Goal: Register for event/course

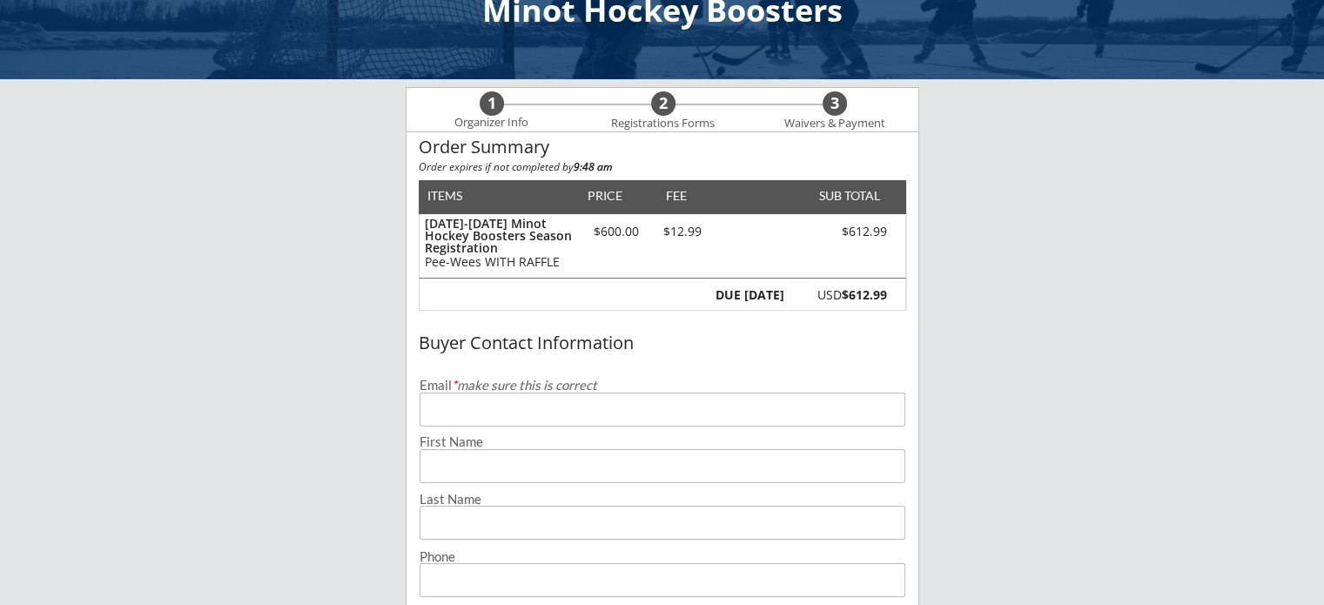
scroll to position [87, 0]
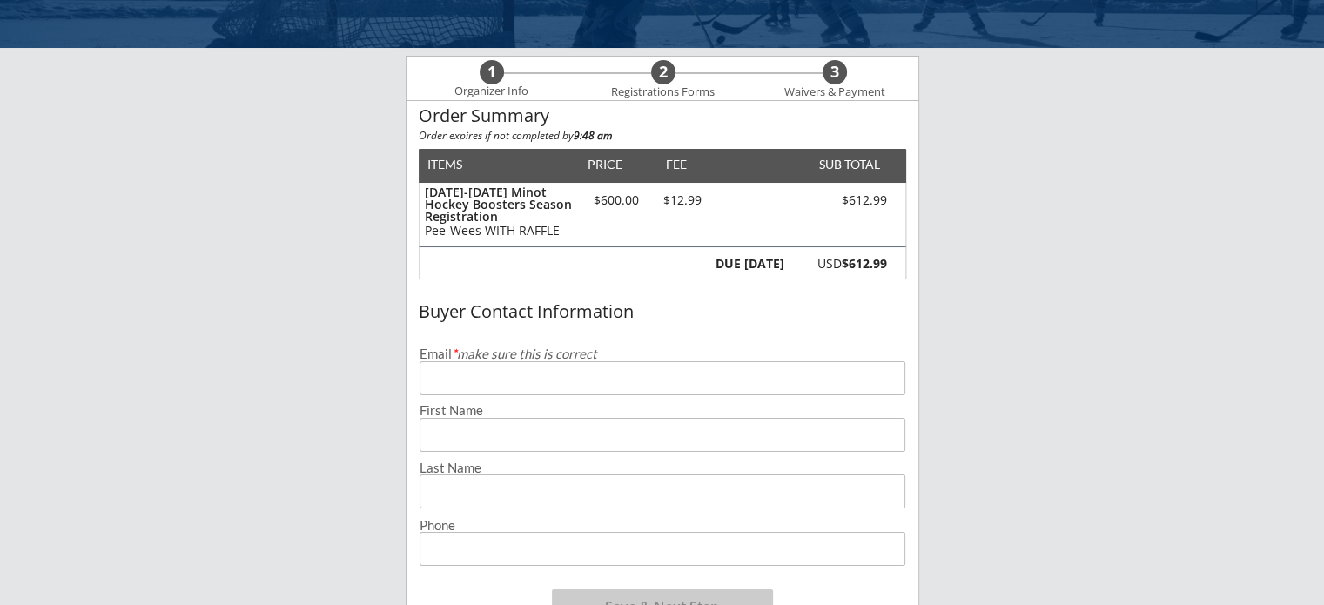
click at [633, 389] on input "email" at bounding box center [663, 378] width 486 height 34
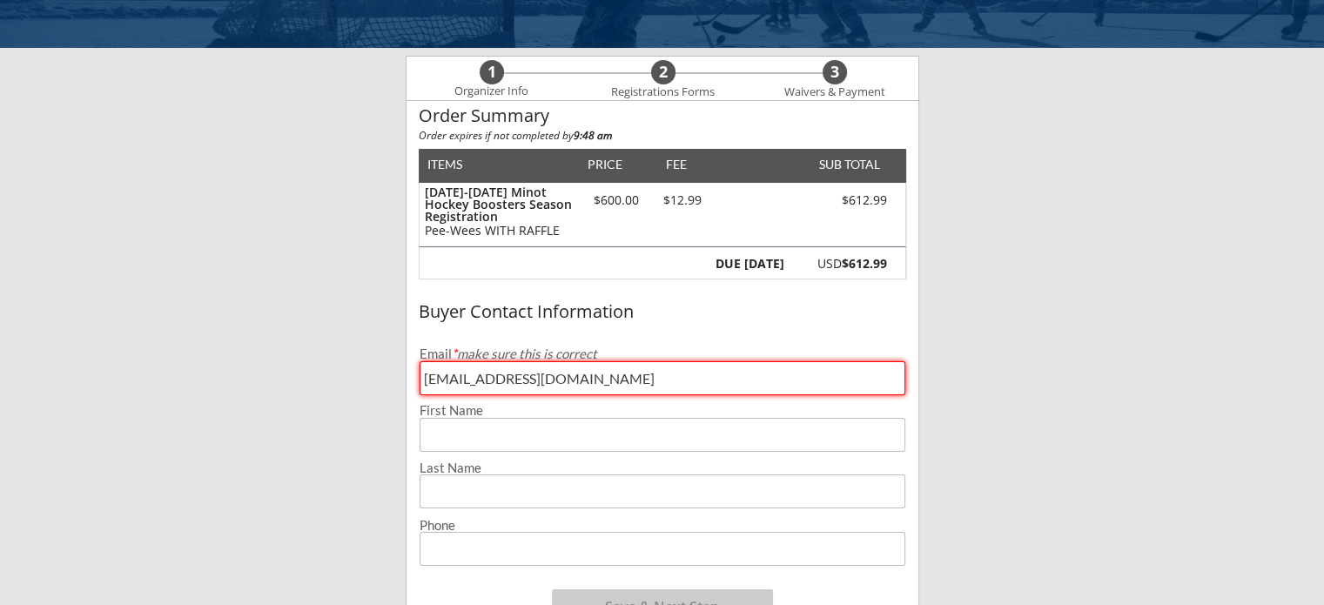
type input "[EMAIL_ADDRESS][DOMAIN_NAME]"
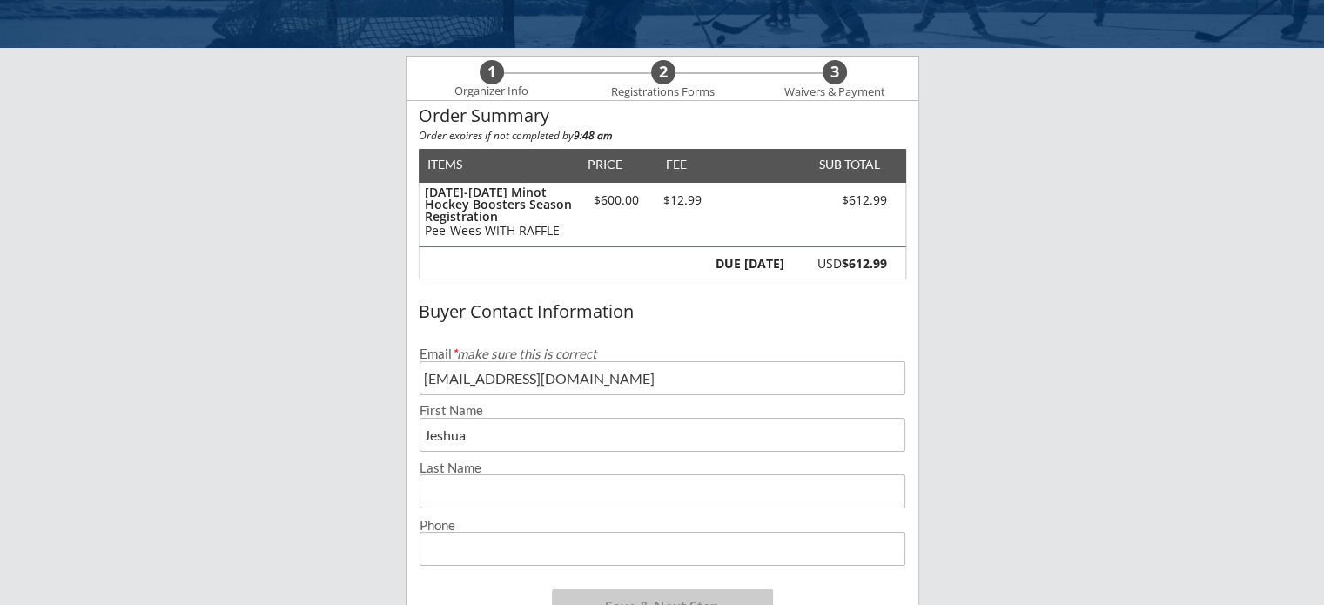
type input "Jeshua"
type input "[PERSON_NAME]"
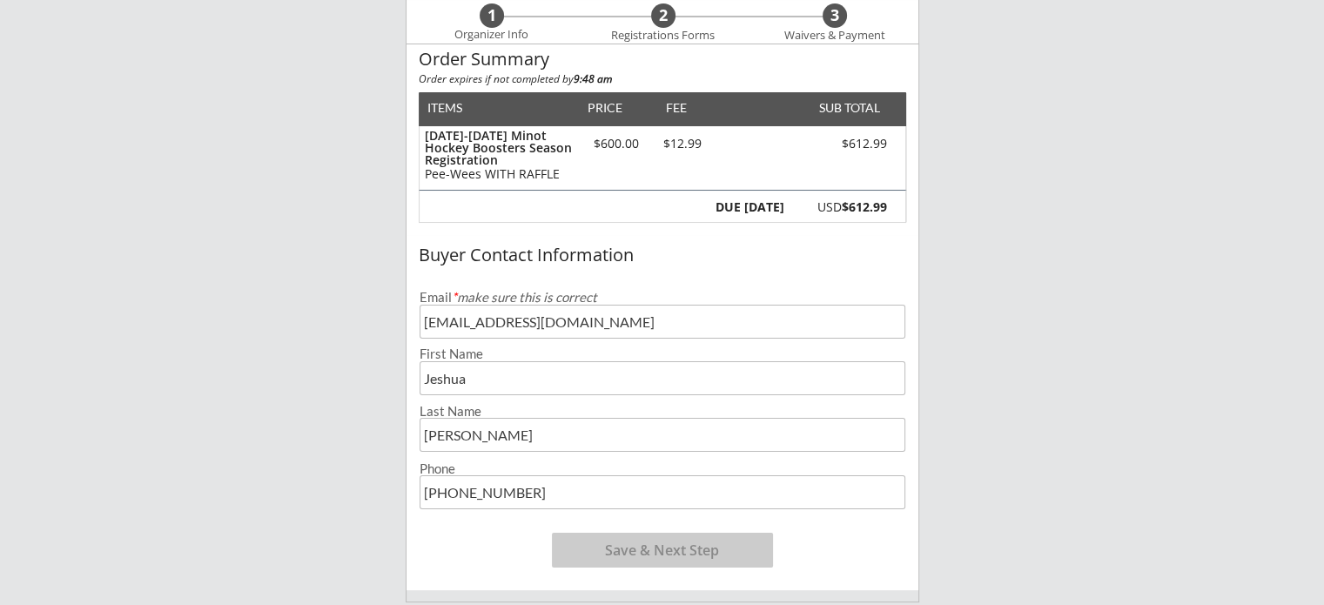
scroll to position [174, 0]
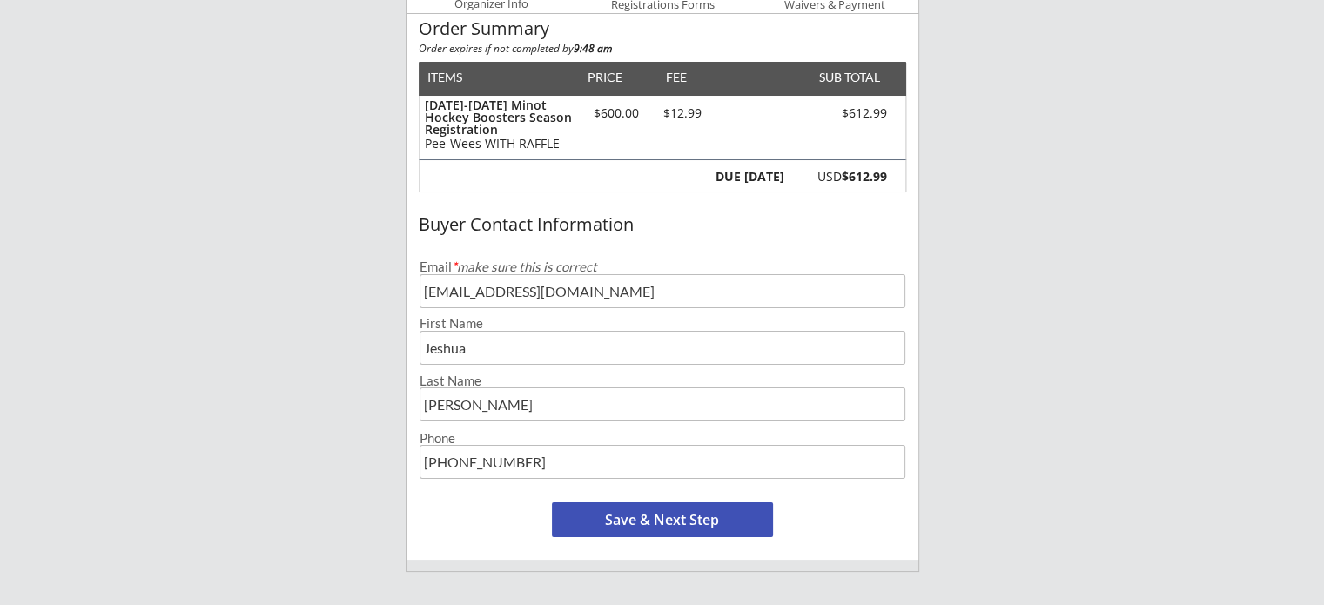
type input "[PHONE_NUMBER]"
click at [658, 521] on button "Save & Next Step" at bounding box center [662, 519] width 221 height 35
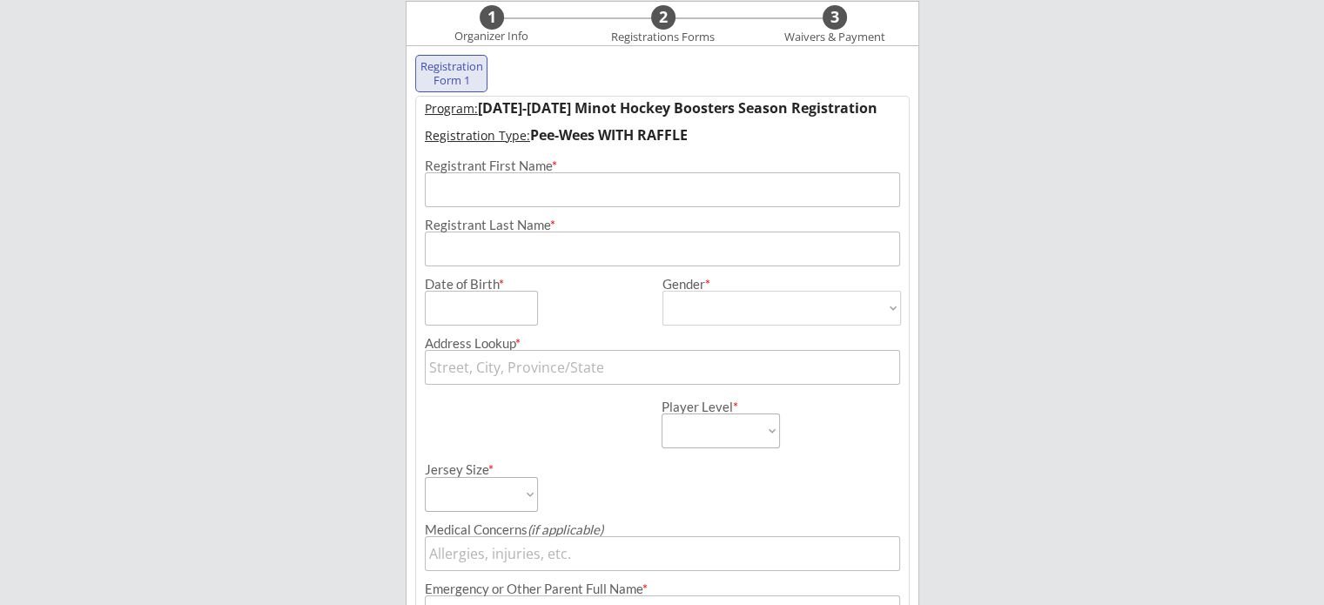
scroll to position [125, 0]
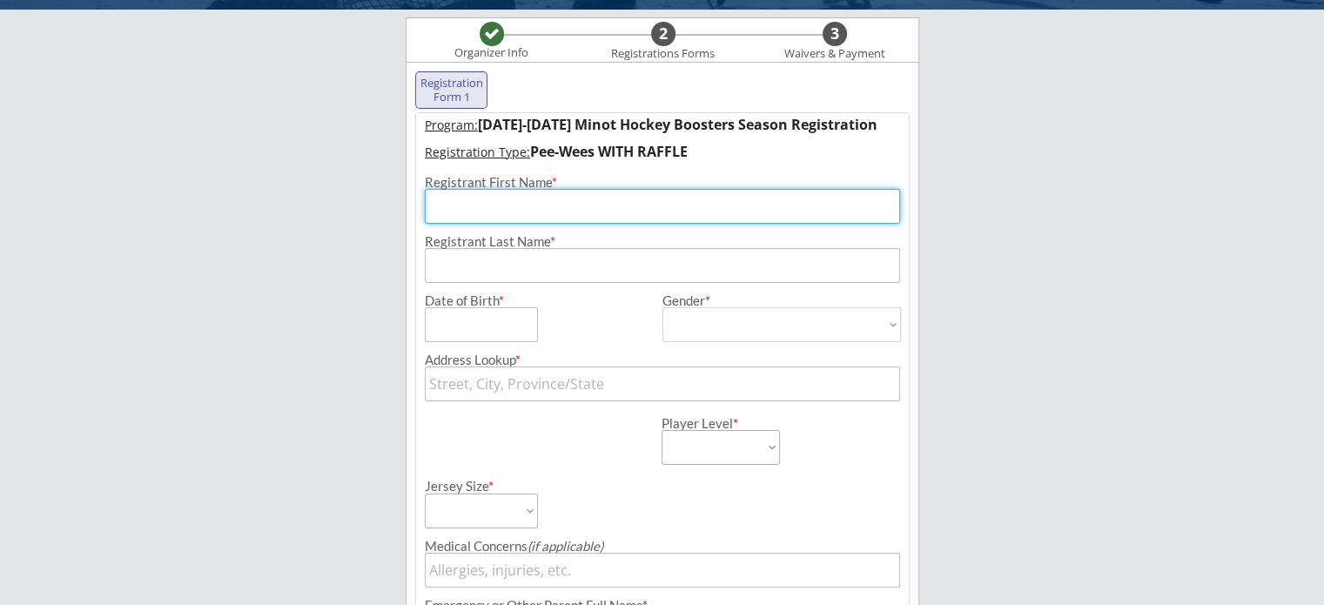
click at [541, 212] on input "input" at bounding box center [662, 206] width 475 height 35
type input "[PERSON_NAME]"
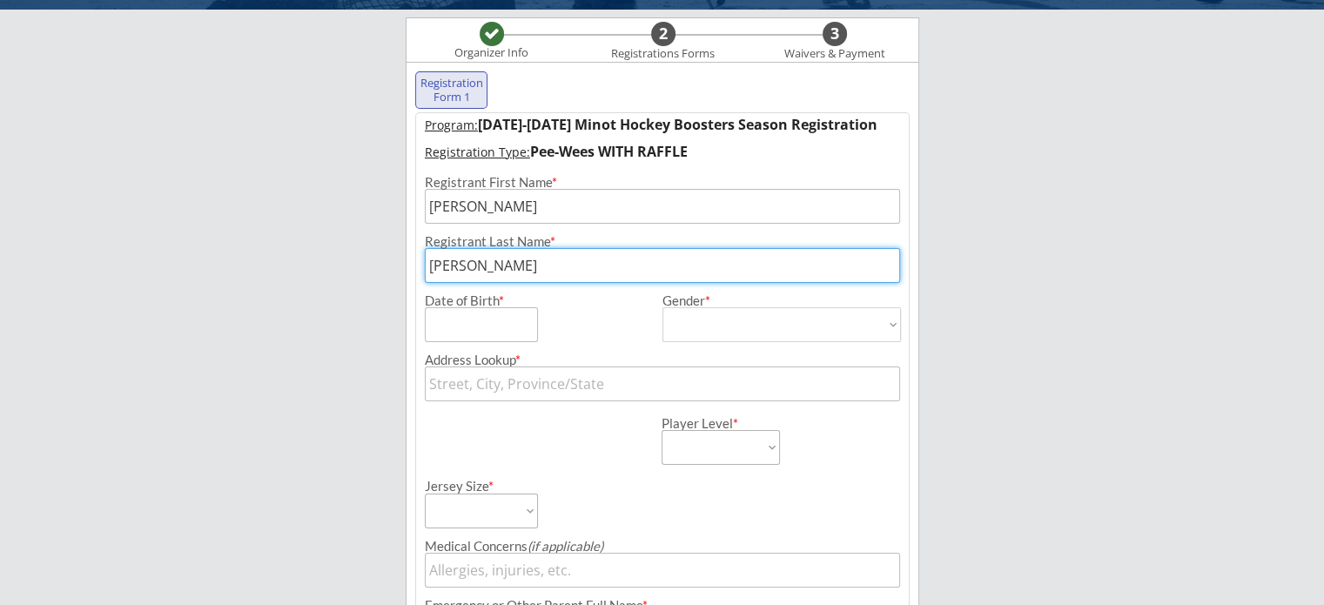
type input "[PERSON_NAME]"
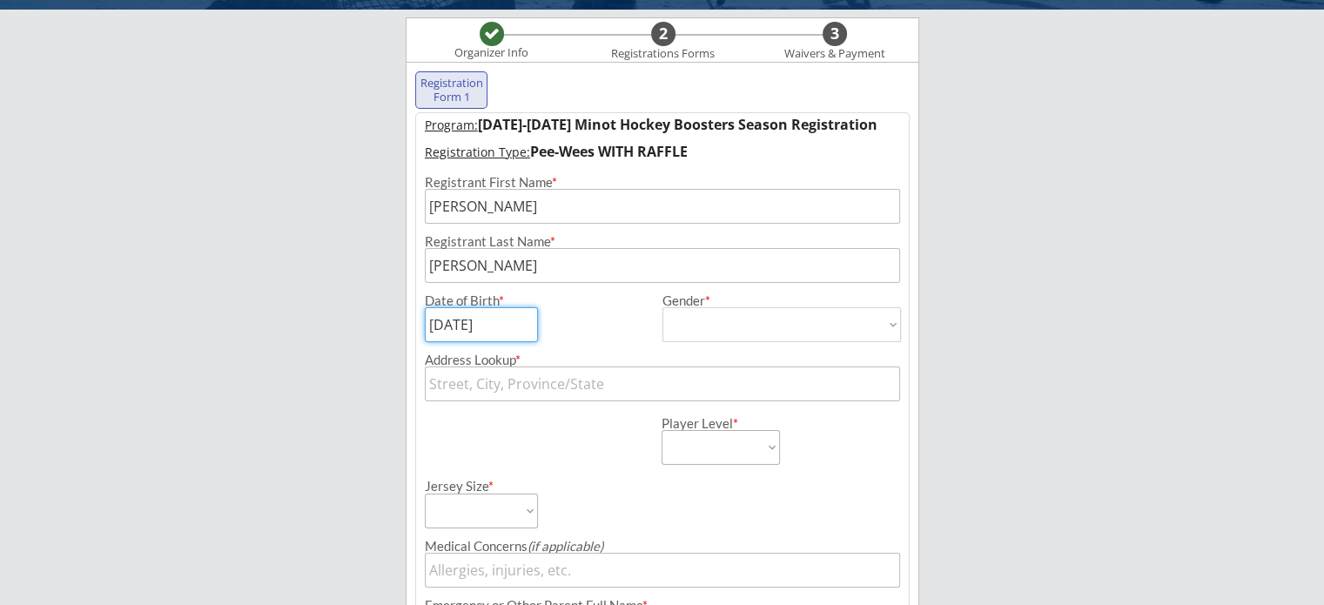
type input "[DATE]"
click at [688, 321] on select "[DEMOGRAPHIC_DATA] [DEMOGRAPHIC_DATA]" at bounding box center [782, 324] width 239 height 35
select select ""[DEMOGRAPHIC_DATA]""
click at [663, 307] on select "[DEMOGRAPHIC_DATA] [DEMOGRAPHIC_DATA]" at bounding box center [782, 324] width 239 height 35
type input "[DEMOGRAPHIC_DATA]"
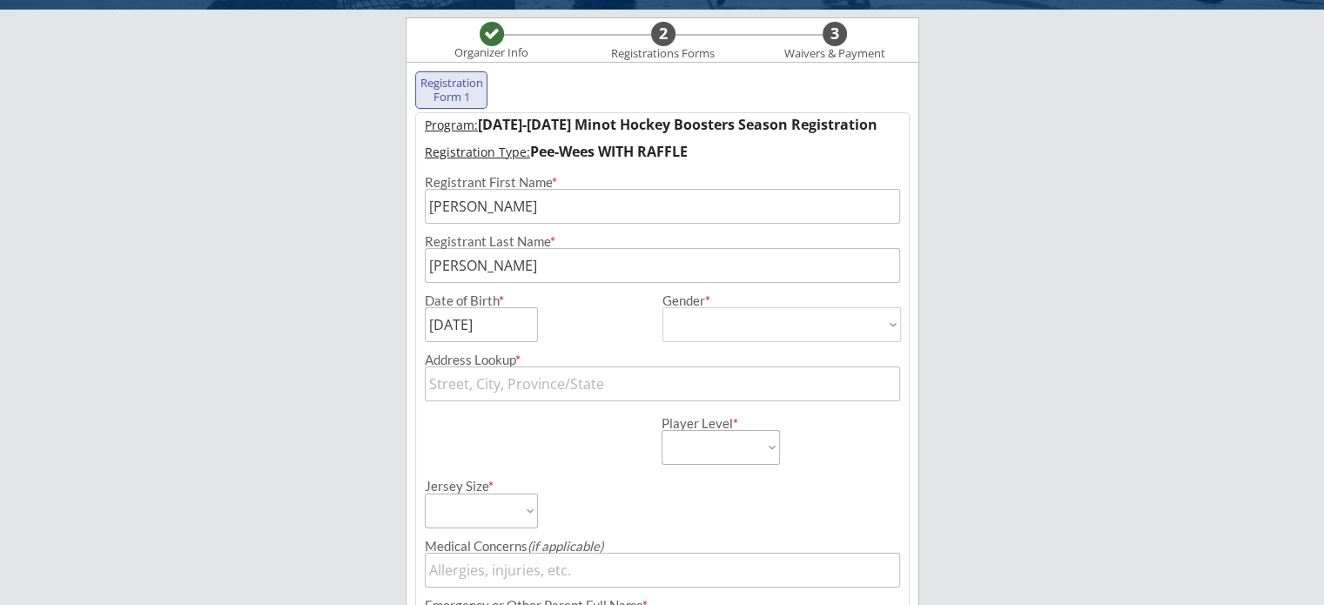
click at [657, 396] on input "text" at bounding box center [662, 384] width 475 height 35
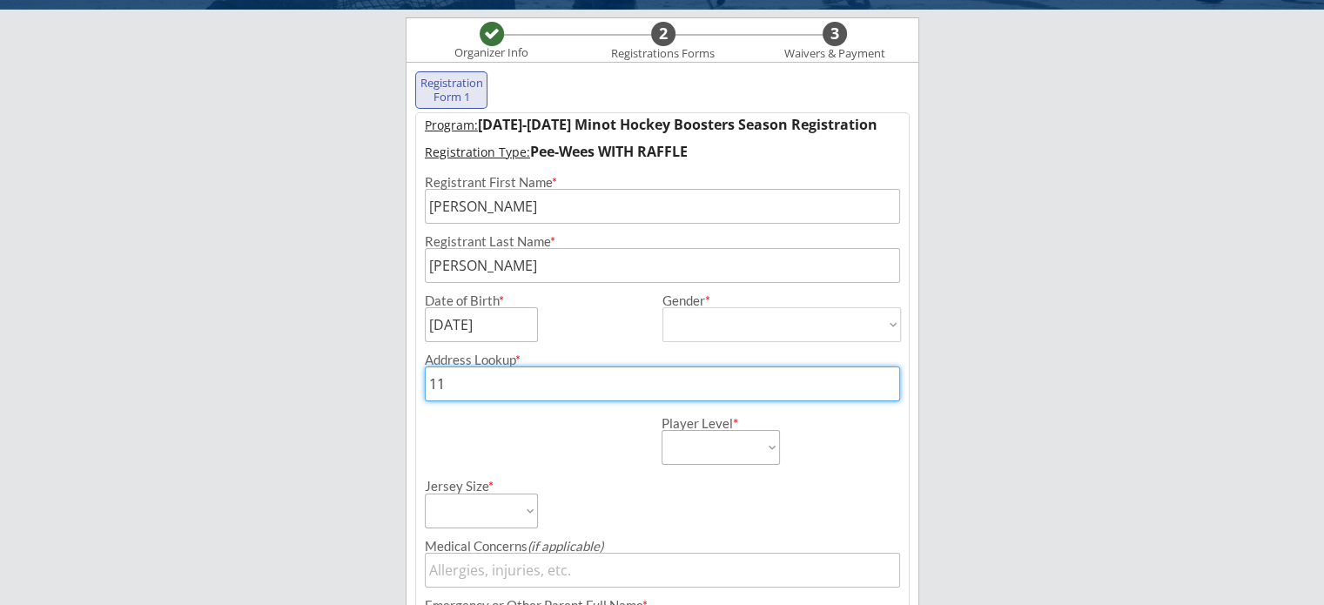
type input "111"
type input "[STREET_ADDRESS][PERSON_NAME]"
type input "1116"
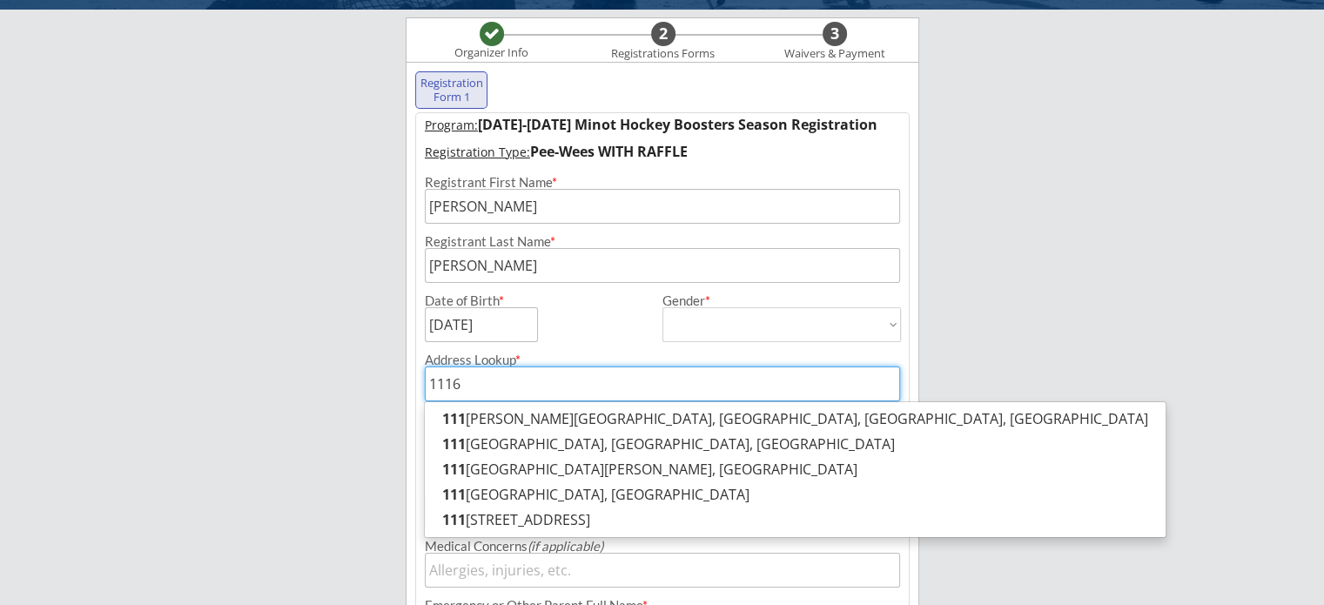
type input "[STREET_ADDRESS]"
type input "1116"
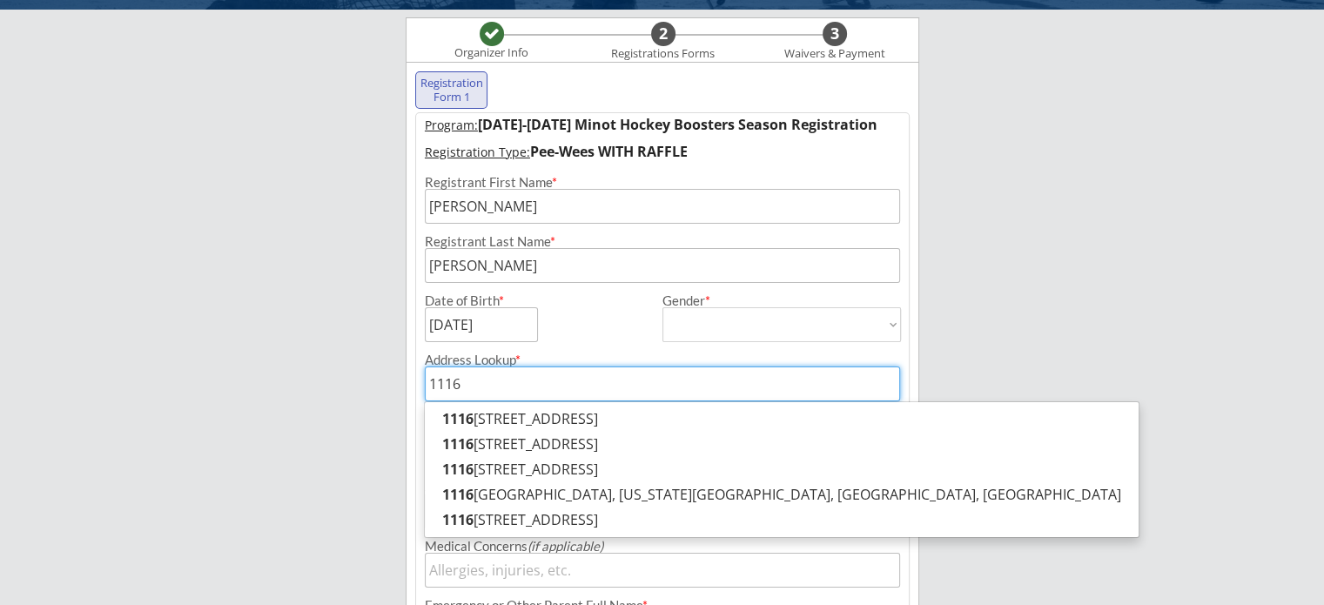
type input "[STREET_ADDRESS][US_STATE]"
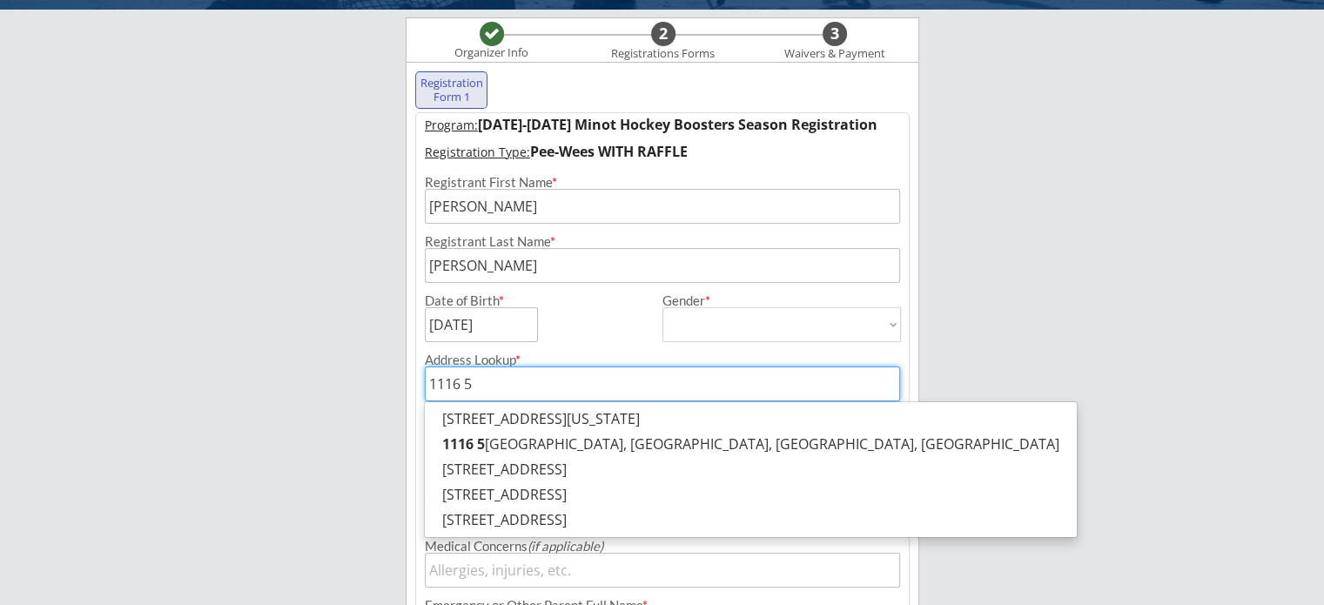
type input "1116 5t"
type input "[STREET_ADDRESS]"
type input "1116 5th"
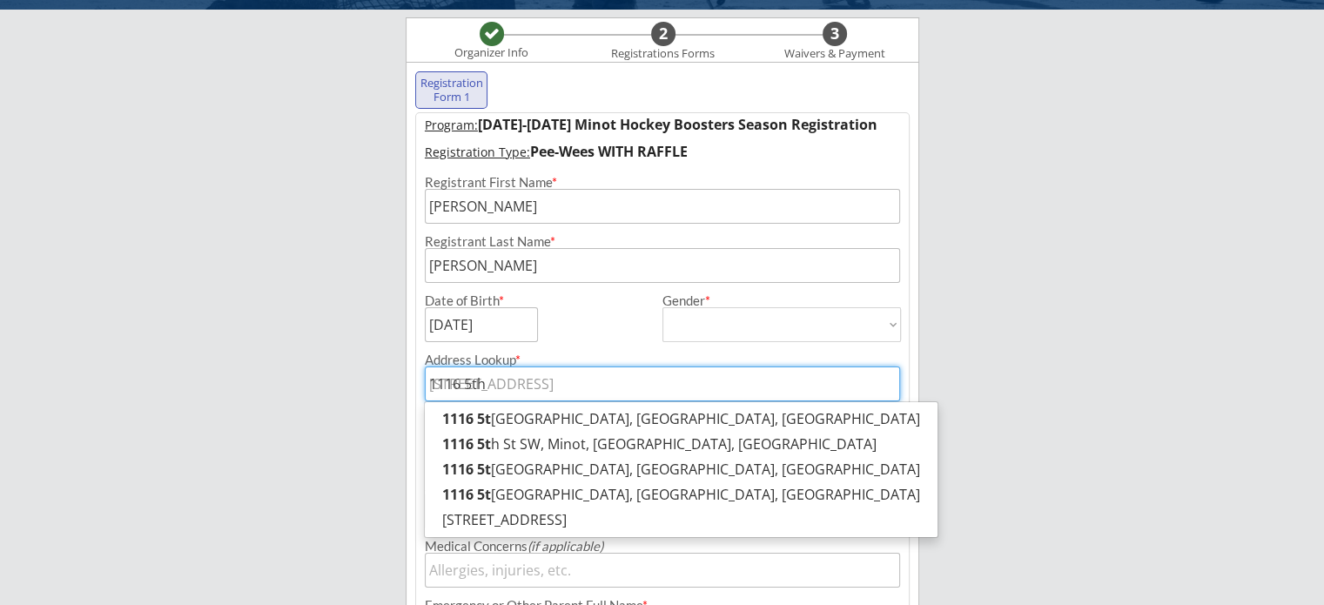
type input "1116 5th S"
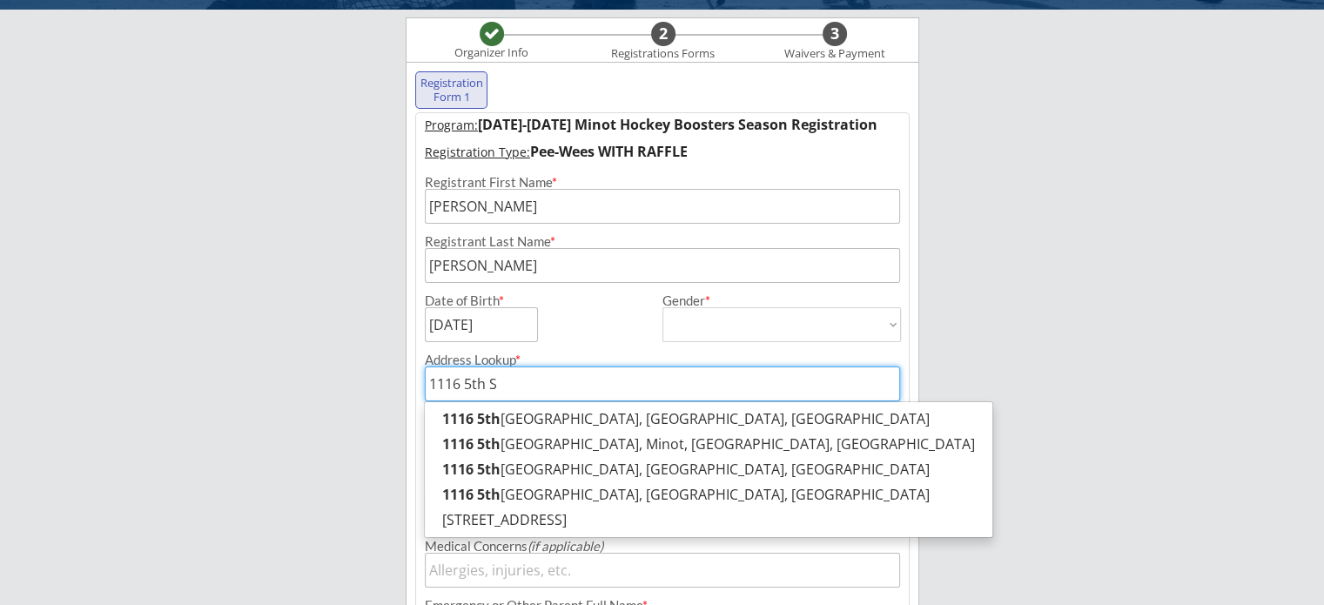
type input "[STREET_ADDRESS]"
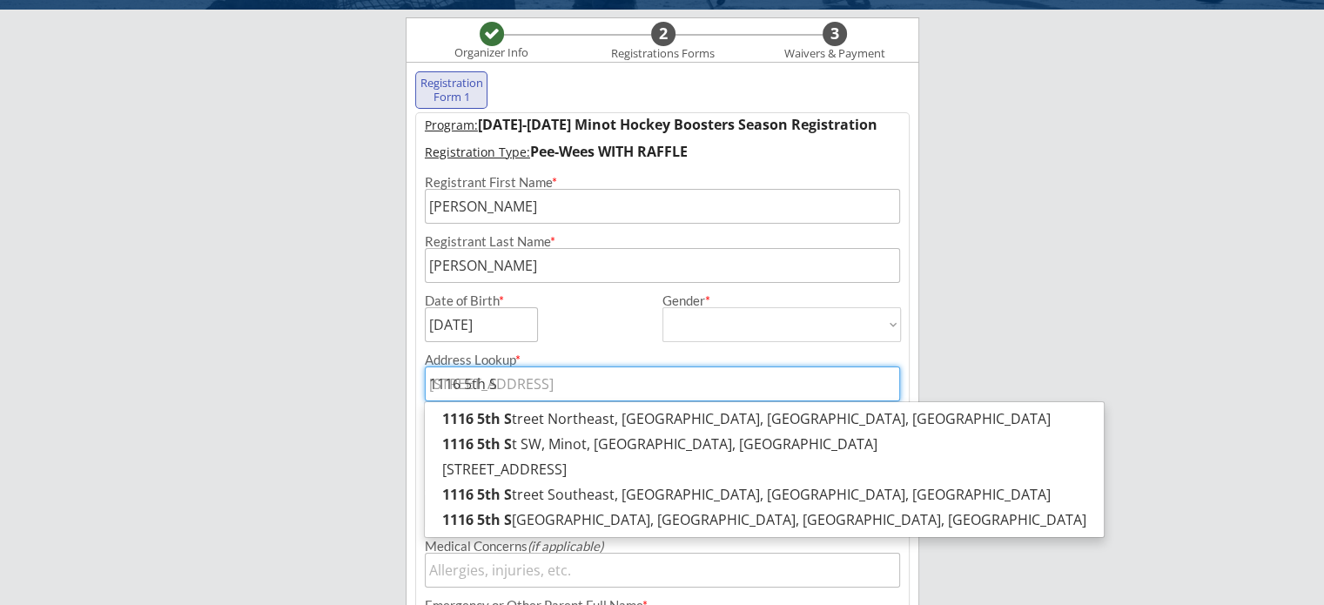
type input "[STREET_ADDRESS]"
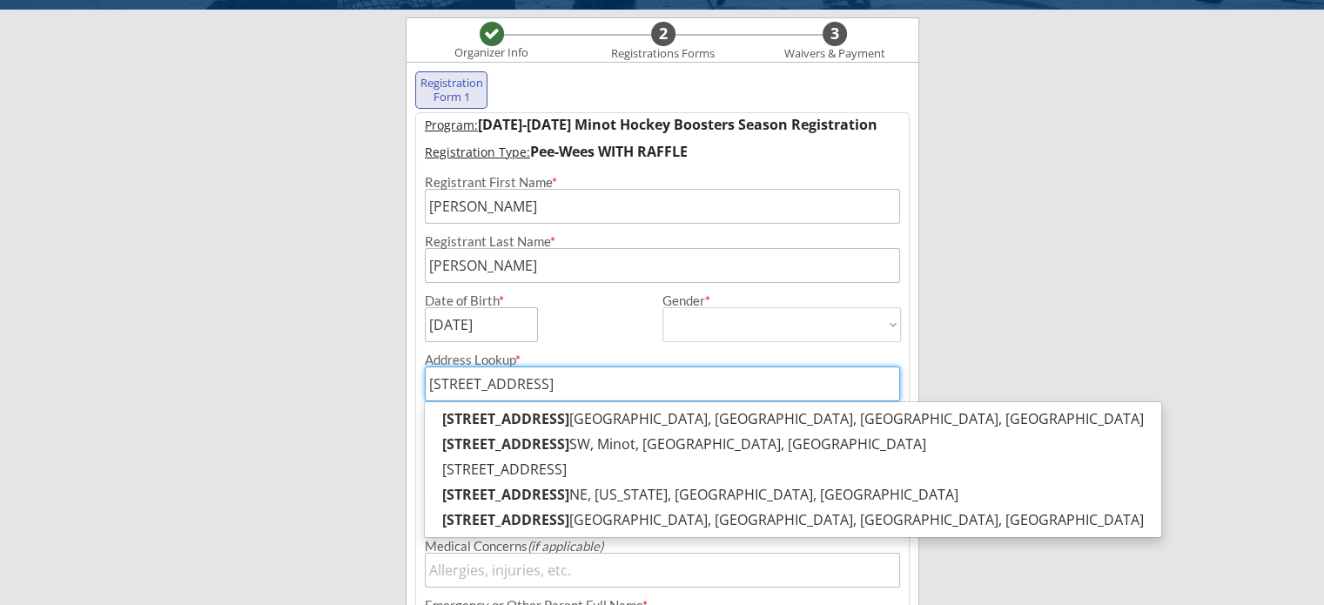
type input "[STREET_ADDRESS]"
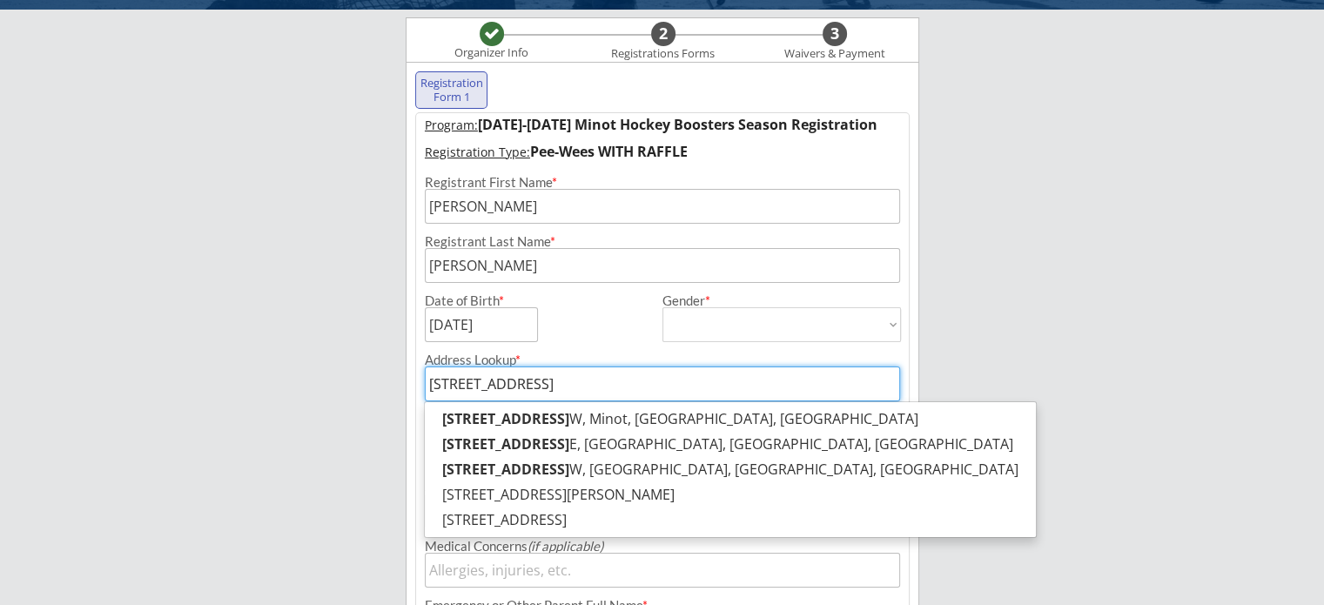
type input "[STREET_ADDRESS]"
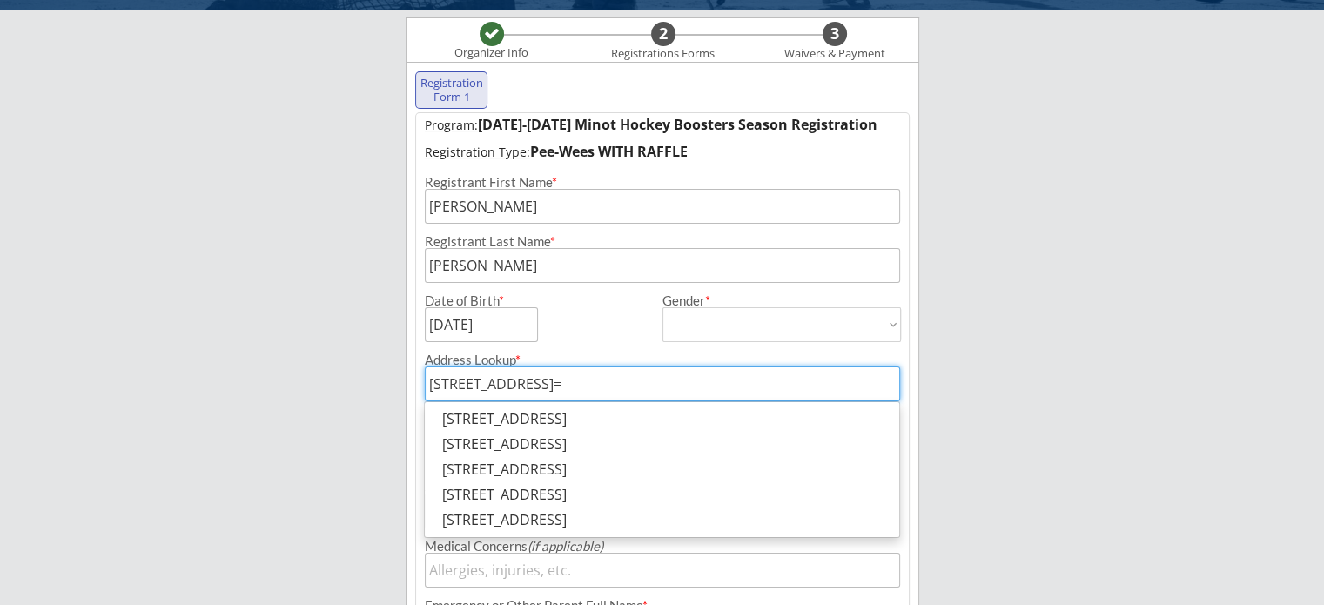
type input "[STREET_ADDRESS]"
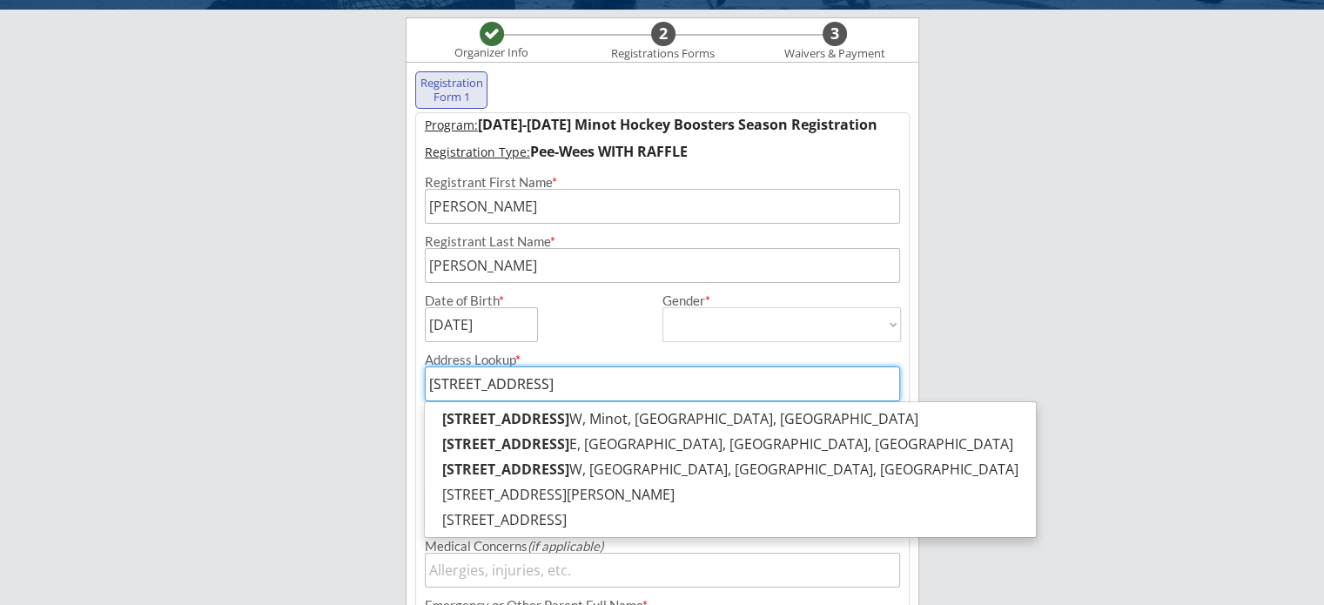
type input "[STREET_ADDRESS]"
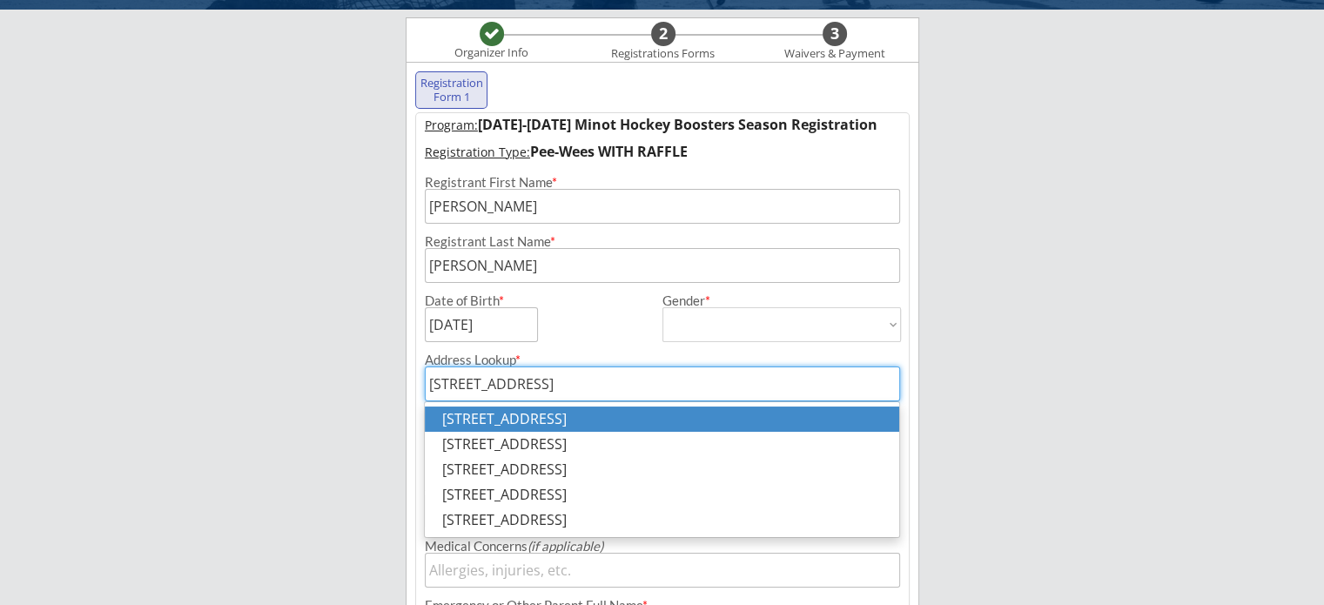
click at [590, 415] on p "[STREET_ADDRESS]" at bounding box center [662, 419] width 474 height 25
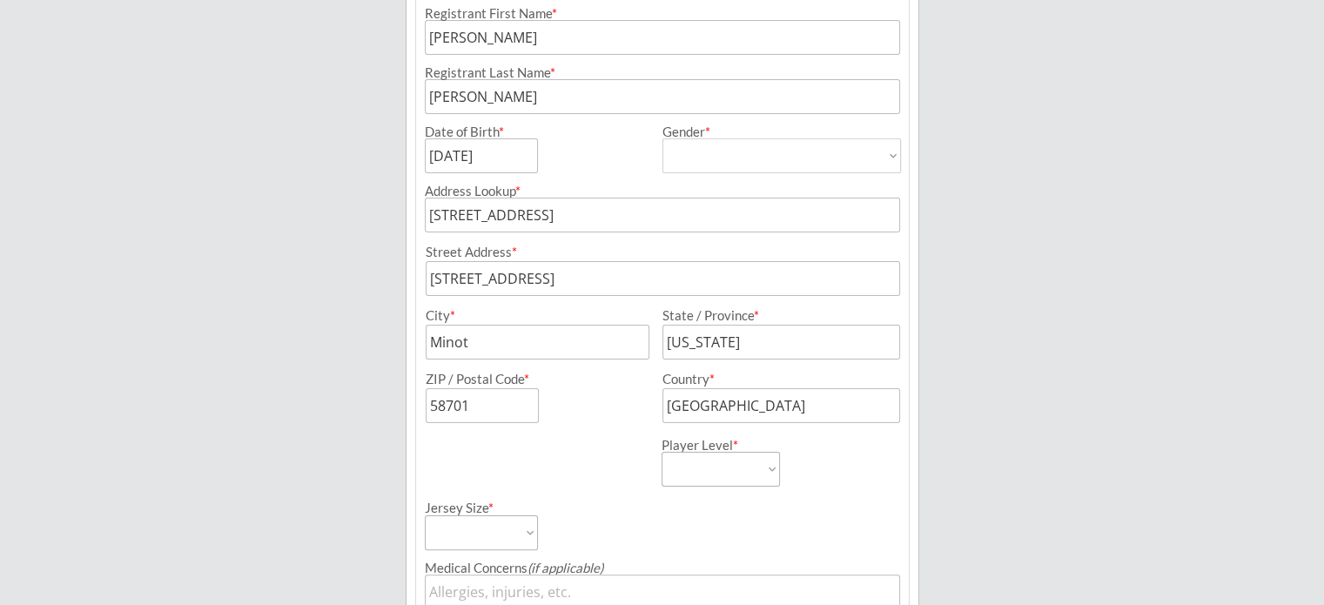
scroll to position [387, 0]
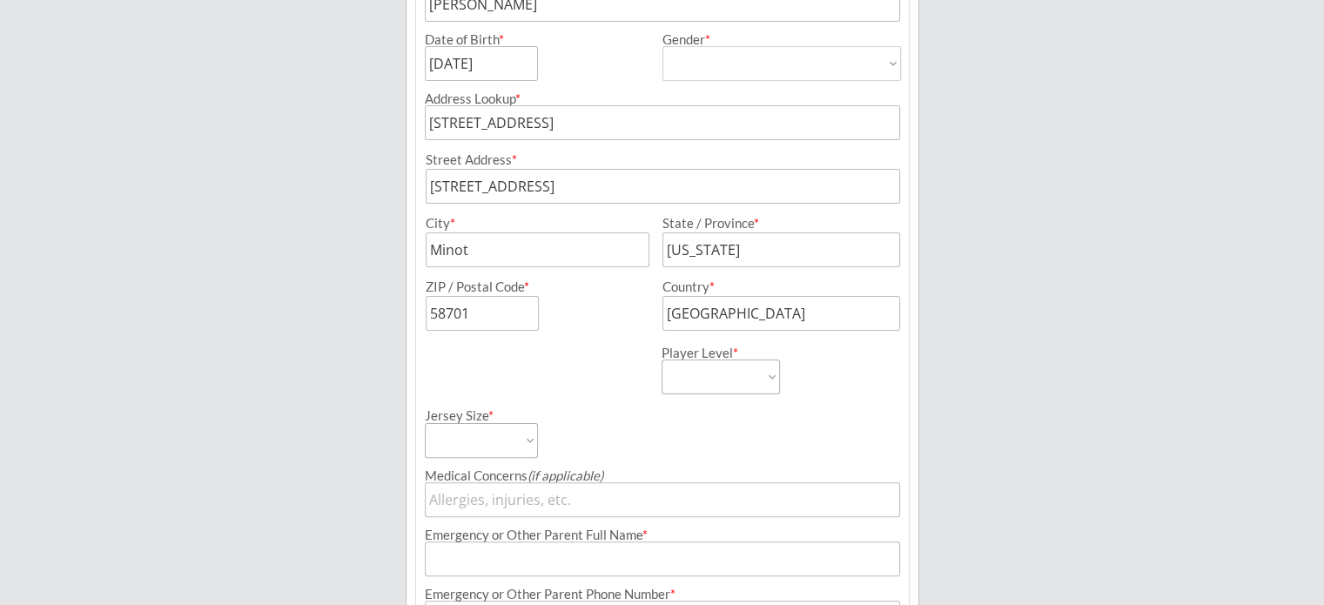
type input "[STREET_ADDRESS]"
click at [744, 381] on select "Learn to Play Boys Learn to Play Girls Maroon Mites Gold/White Mites Squirts Pe…" at bounding box center [721, 377] width 118 height 35
select select ""Pee-Wees""
click at [662, 360] on select "Learn to Play Boys Learn to Play Girls Maroon Mites Gold/White Mites Squirts Pe…" at bounding box center [721, 377] width 118 height 35
click at [515, 442] on select "Adult Small Adult Medium Adult Large Adult XL Goalie Cut" at bounding box center [481, 440] width 113 height 35
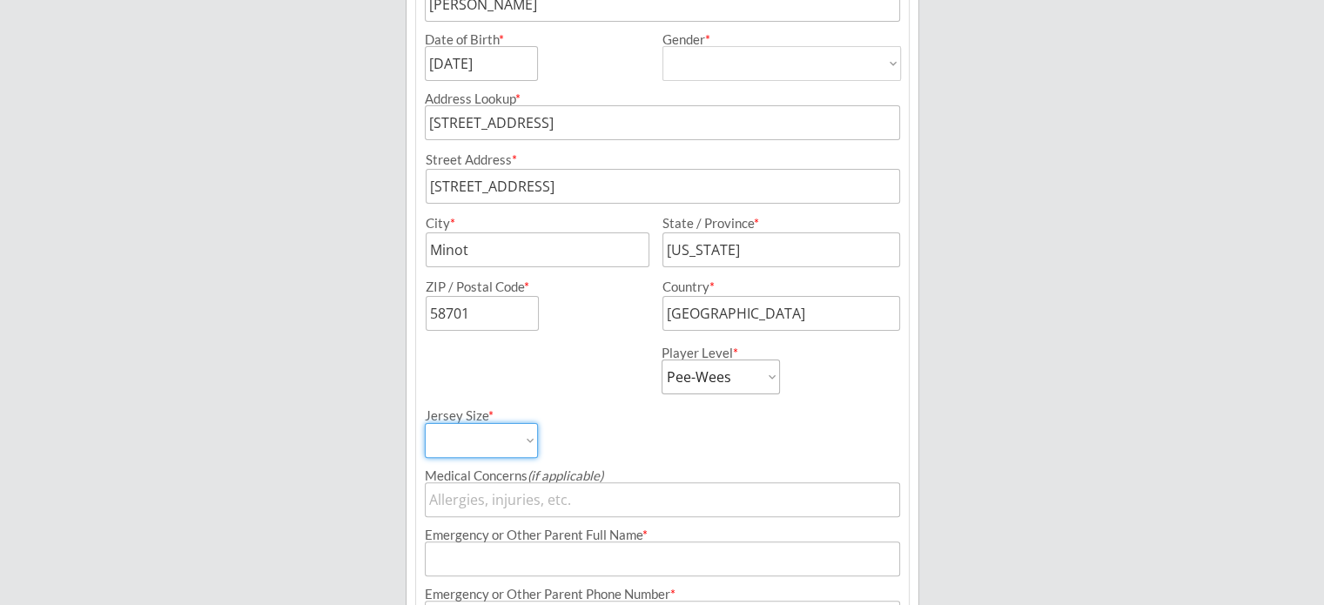
click at [581, 441] on div "Jersey Size * Adult Small Adult Medium Adult Large Adult XL Goalie Cut" at bounding box center [542, 426] width 235 height 64
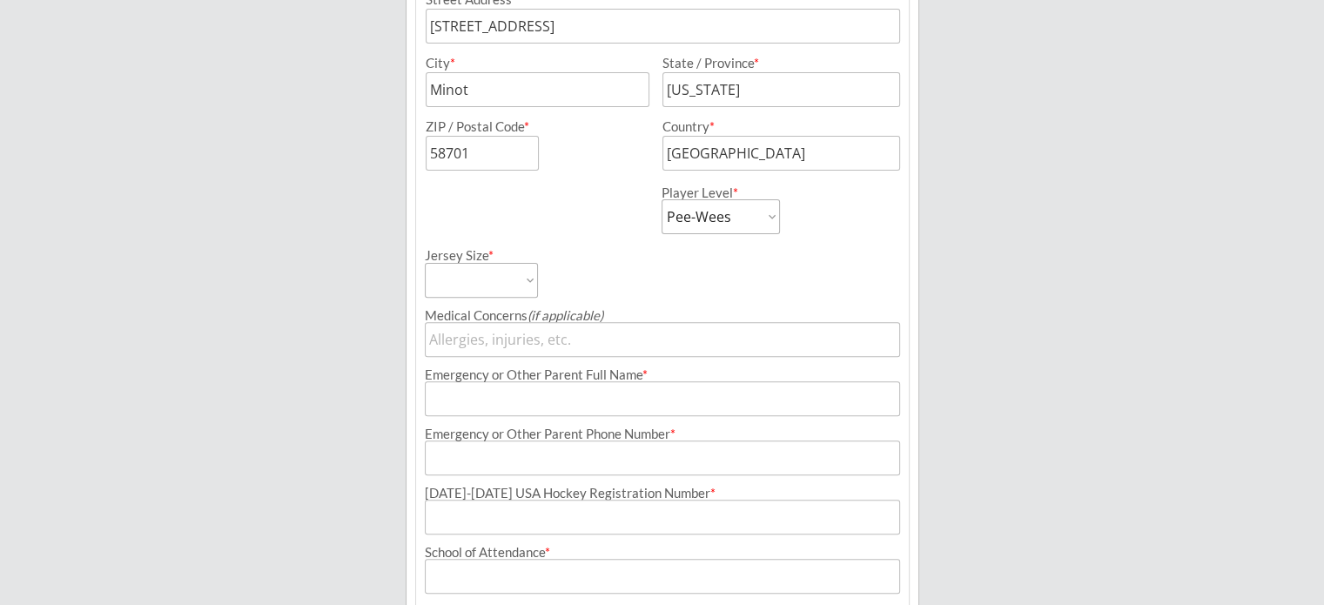
scroll to position [561, 0]
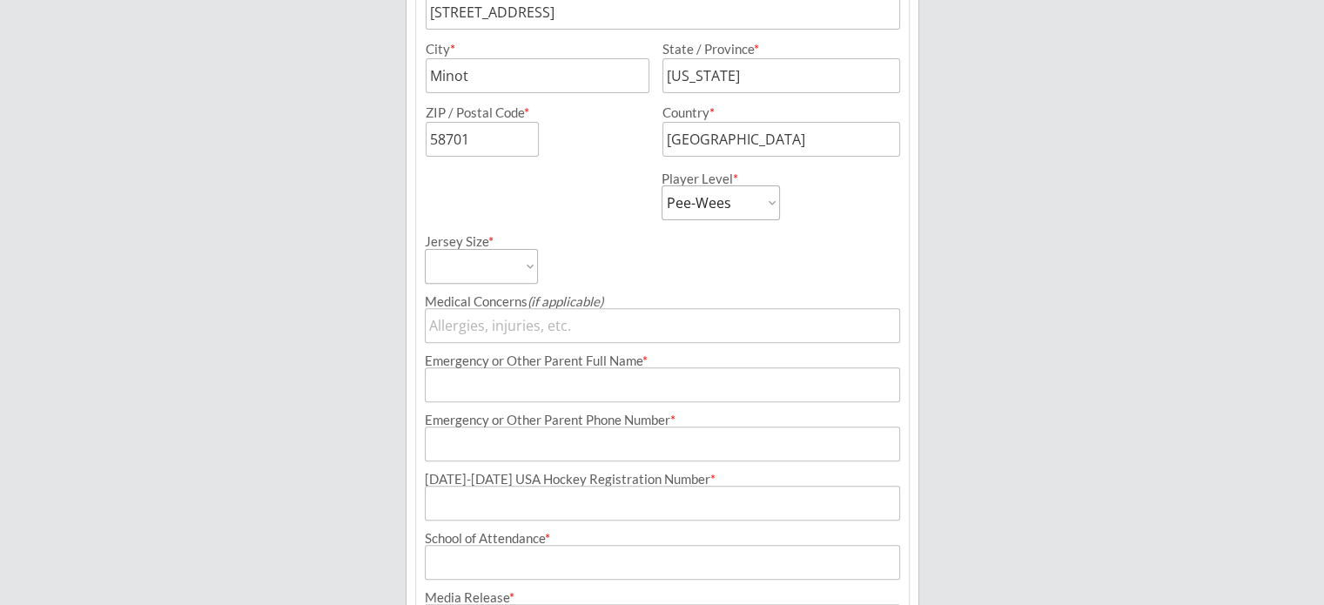
click at [527, 273] on select "Adult Small Adult Medium Adult Large Adult XL Goalie Cut" at bounding box center [481, 266] width 113 height 35
select select ""Adult Small""
click at [425, 249] on select "Adult Small Adult Medium Adult Large Adult XL Goalie Cut" at bounding box center [481, 266] width 113 height 35
click at [690, 277] on div "Jersey Size * Adult Small Adult Medium Adult Large Adult XL Goalie Cut" at bounding box center [662, 252] width 493 height 64
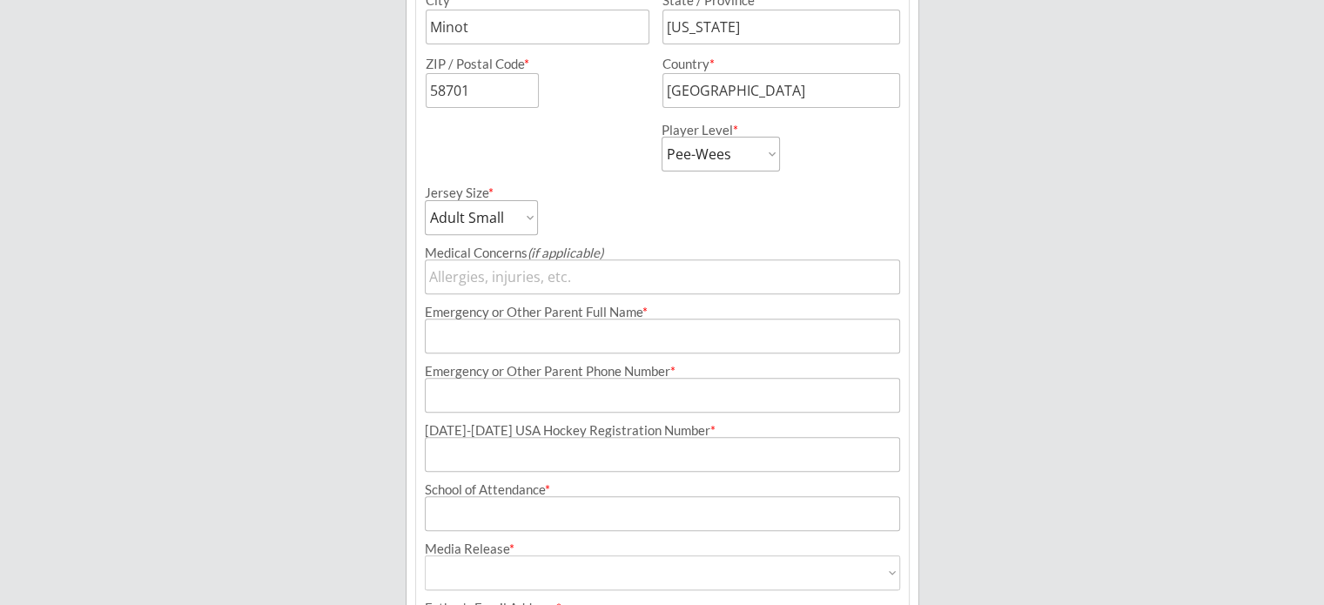
scroll to position [648, 0]
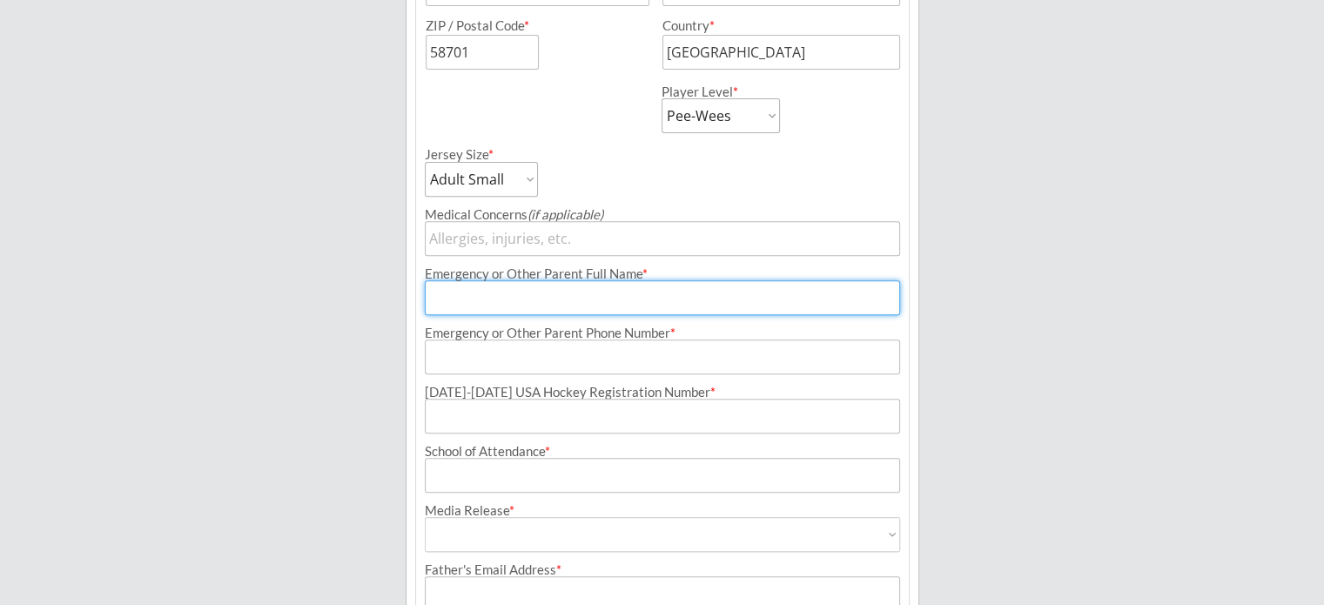
click at [637, 309] on input "input" at bounding box center [662, 297] width 475 height 35
type input "[PERSON_NAME]"
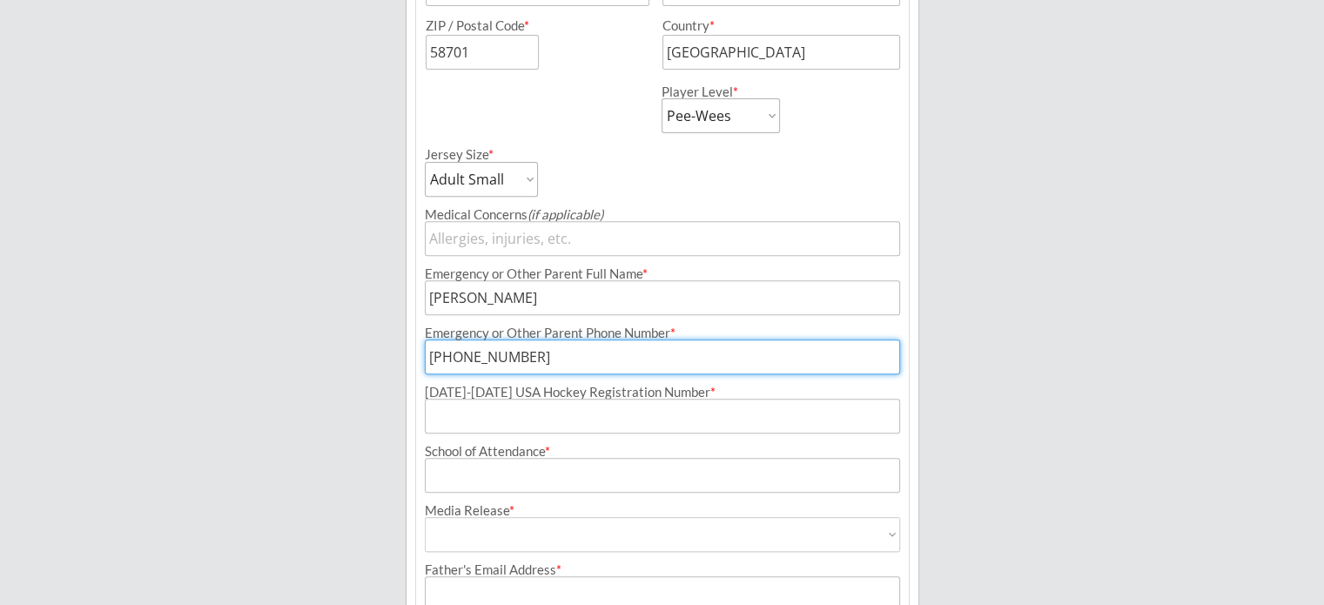
type input "[PHONE_NUMBER]"
click at [644, 414] on input "input" at bounding box center [662, 416] width 475 height 35
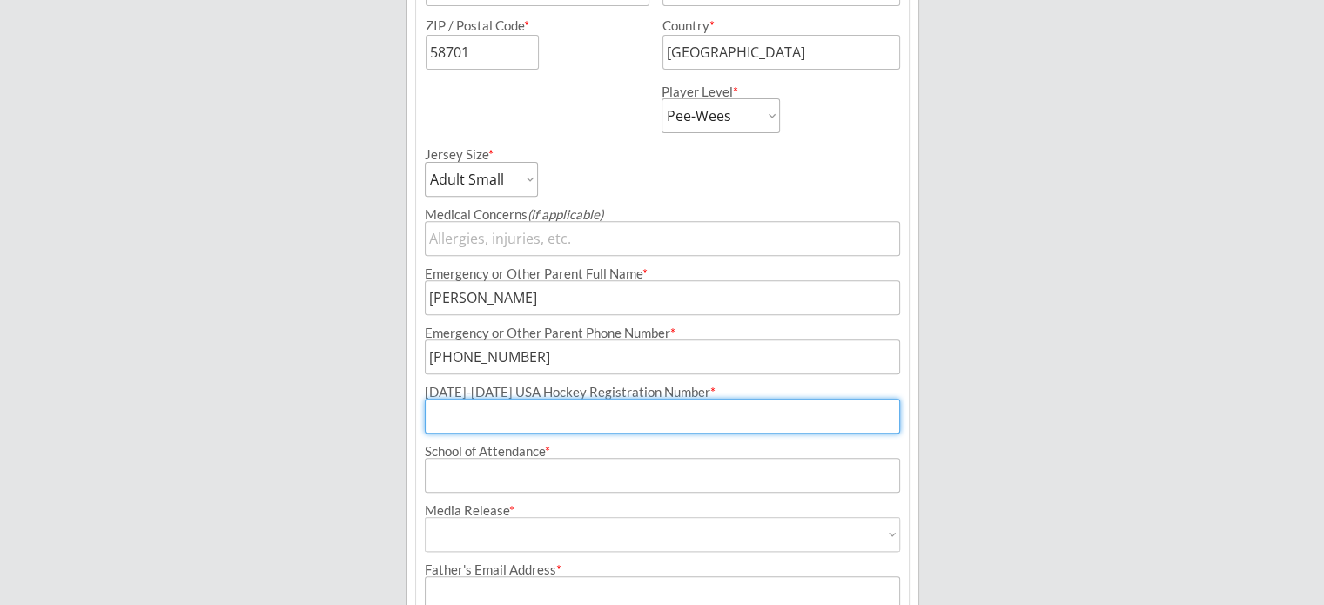
paste input "248600853BUCKM"
type input "248600853BUCKM"
click at [508, 468] on input "input" at bounding box center [662, 475] width 475 height 35
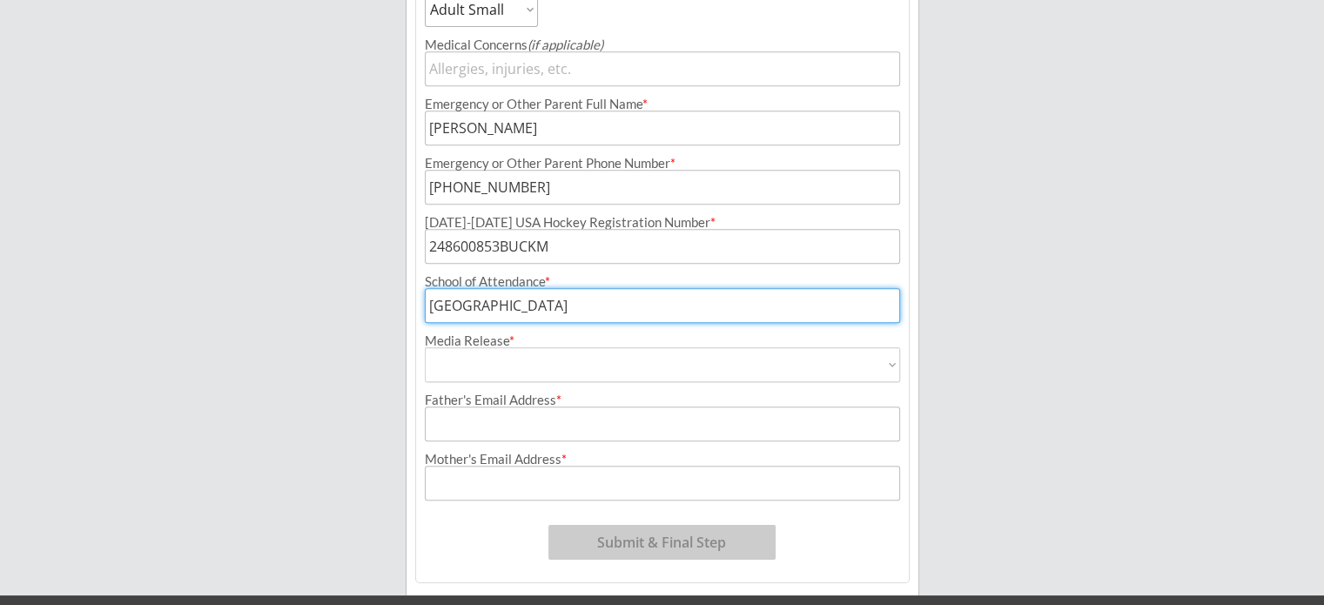
scroll to position [822, 0]
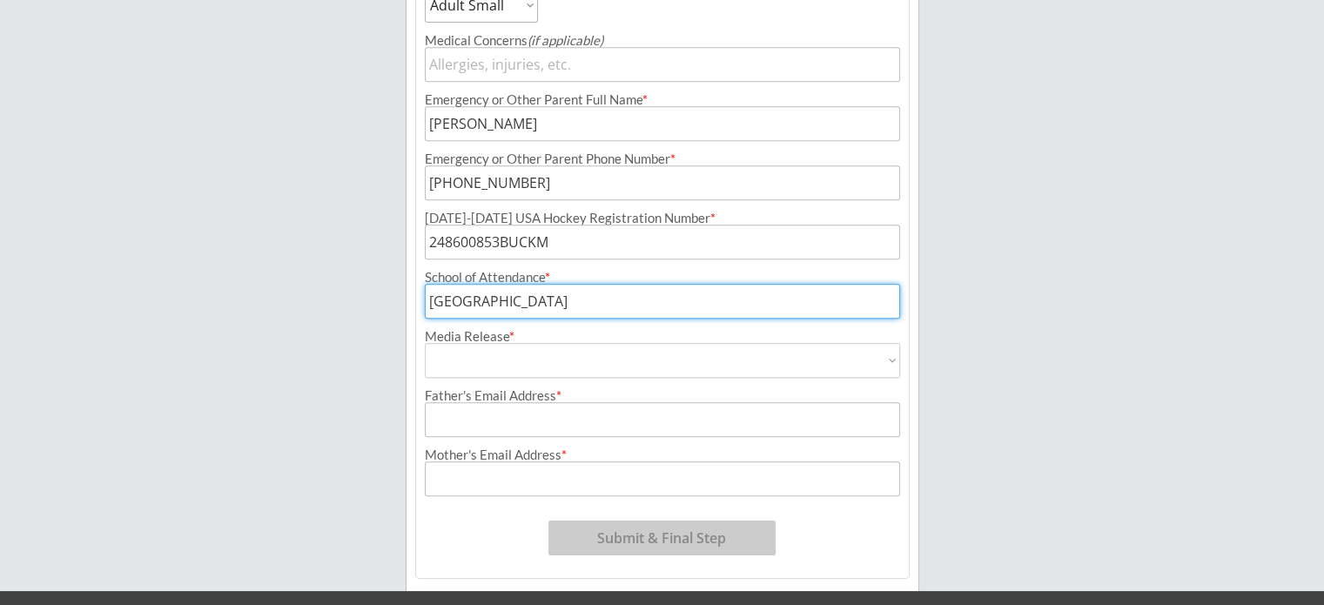
type input "[GEOGRAPHIC_DATA]"
click at [491, 361] on select "Yes No" at bounding box center [662, 360] width 475 height 35
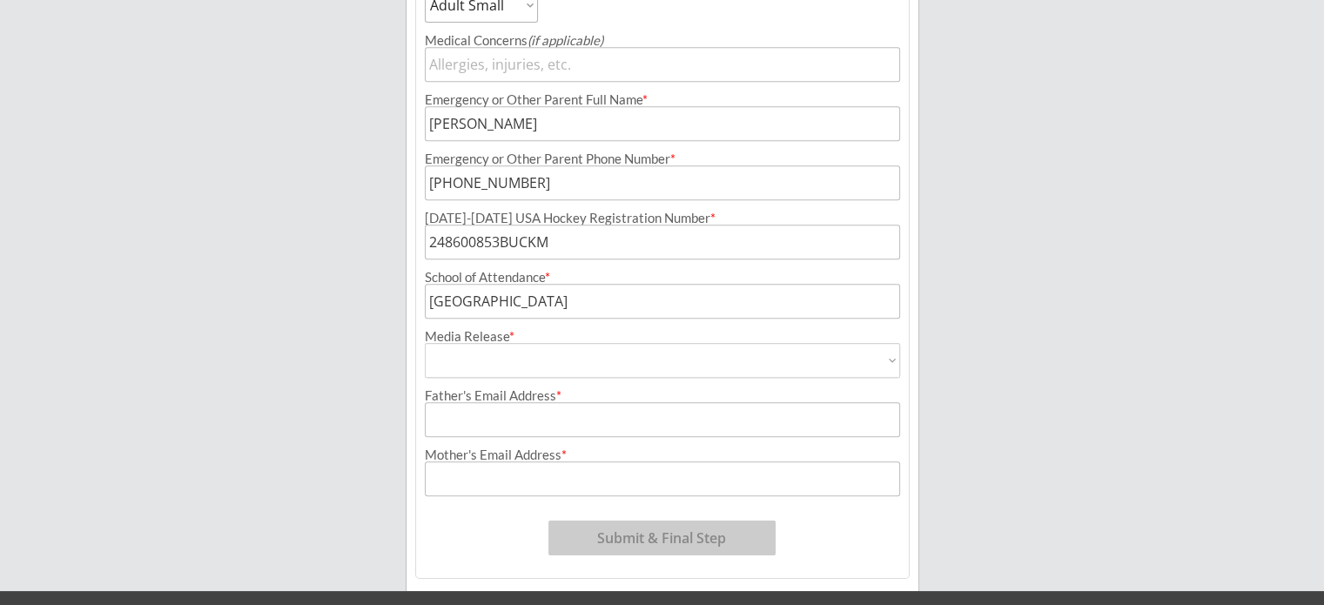
select select ""Yes""
click at [425, 343] on select "Yes No" at bounding box center [662, 360] width 475 height 35
type input "Yes"
click at [491, 424] on input "input" at bounding box center [662, 419] width 475 height 35
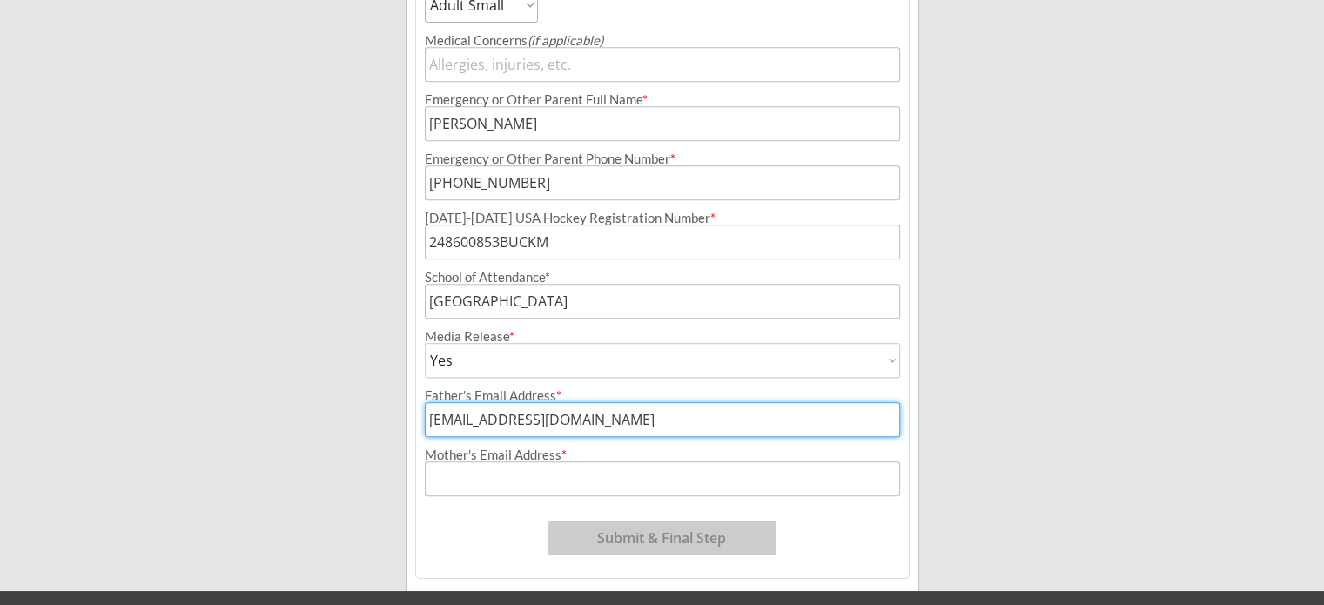
type input "[EMAIL_ADDRESS][DOMAIN_NAME]"
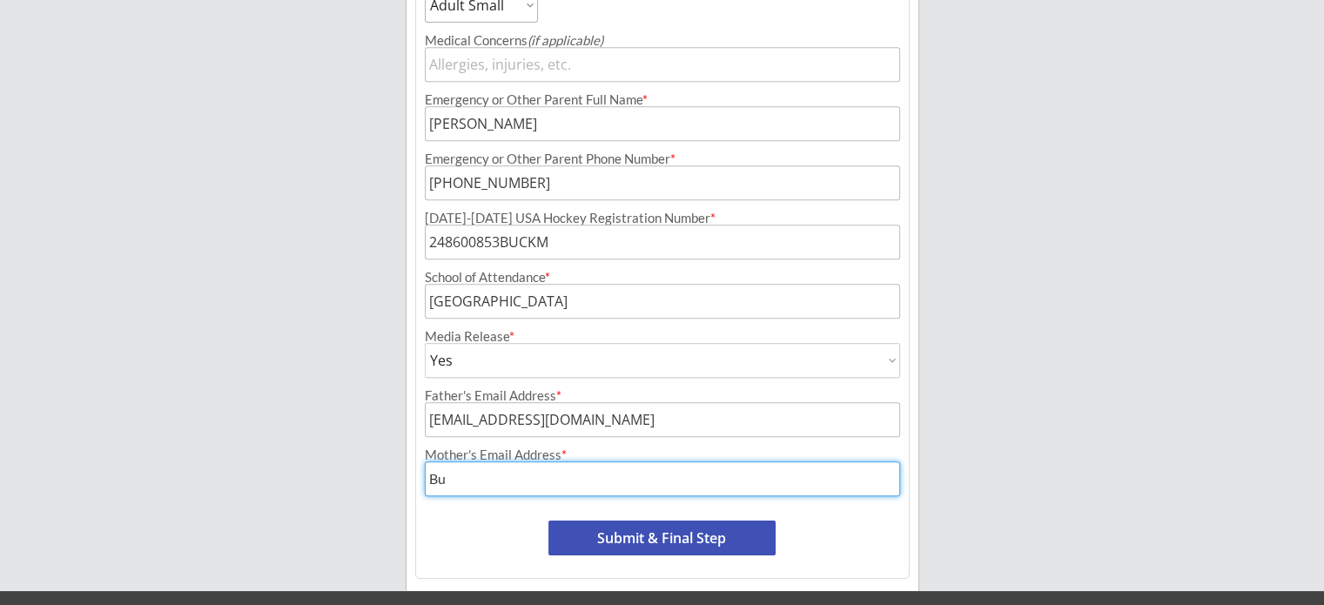
type input "B"
type input "[EMAIL_ADDRESS][DOMAIN_NAME]"
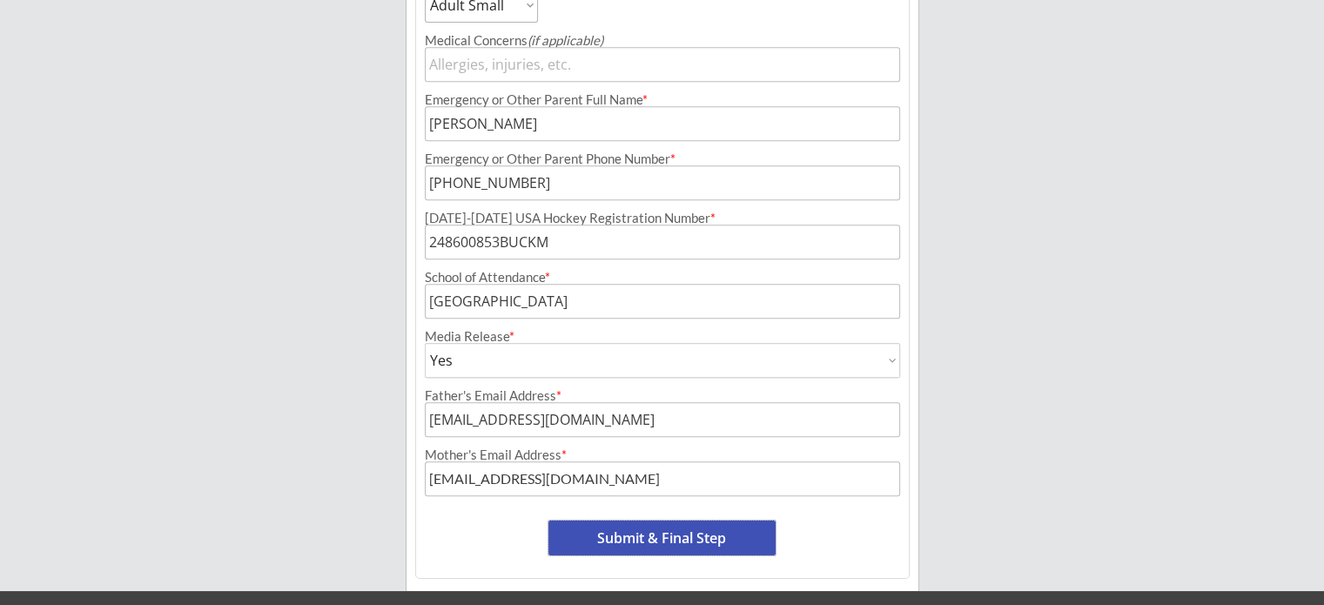
click at [651, 536] on button "Submit & Final Step" at bounding box center [662, 538] width 227 height 35
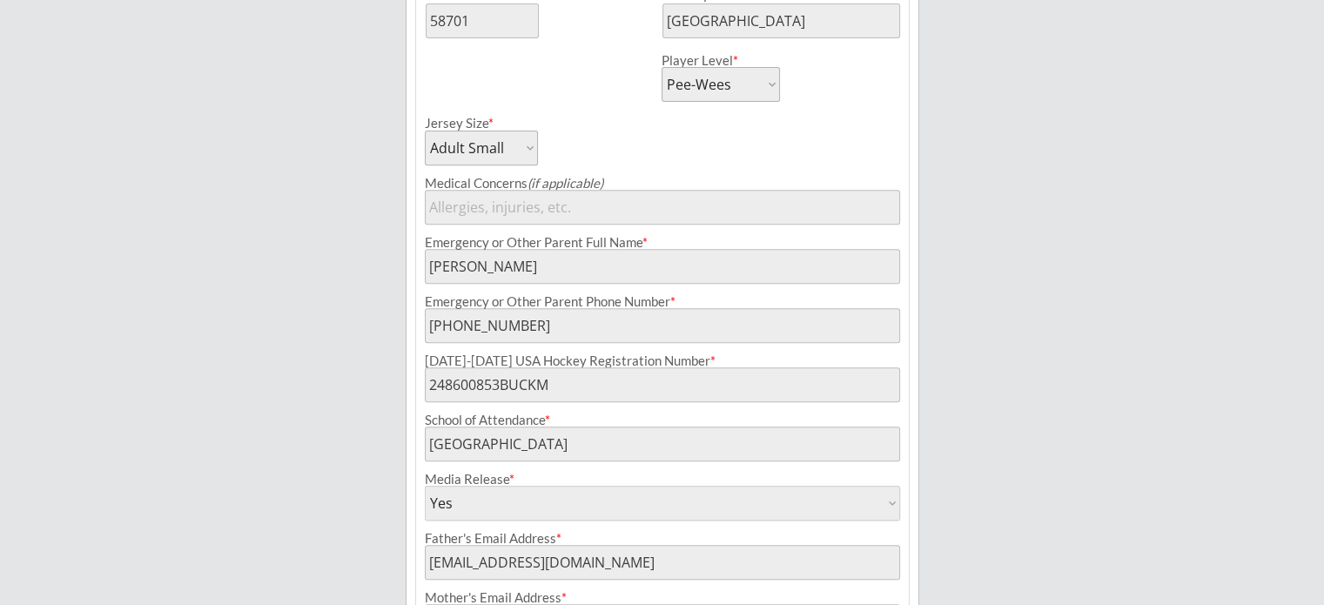
scroll to position [867, 0]
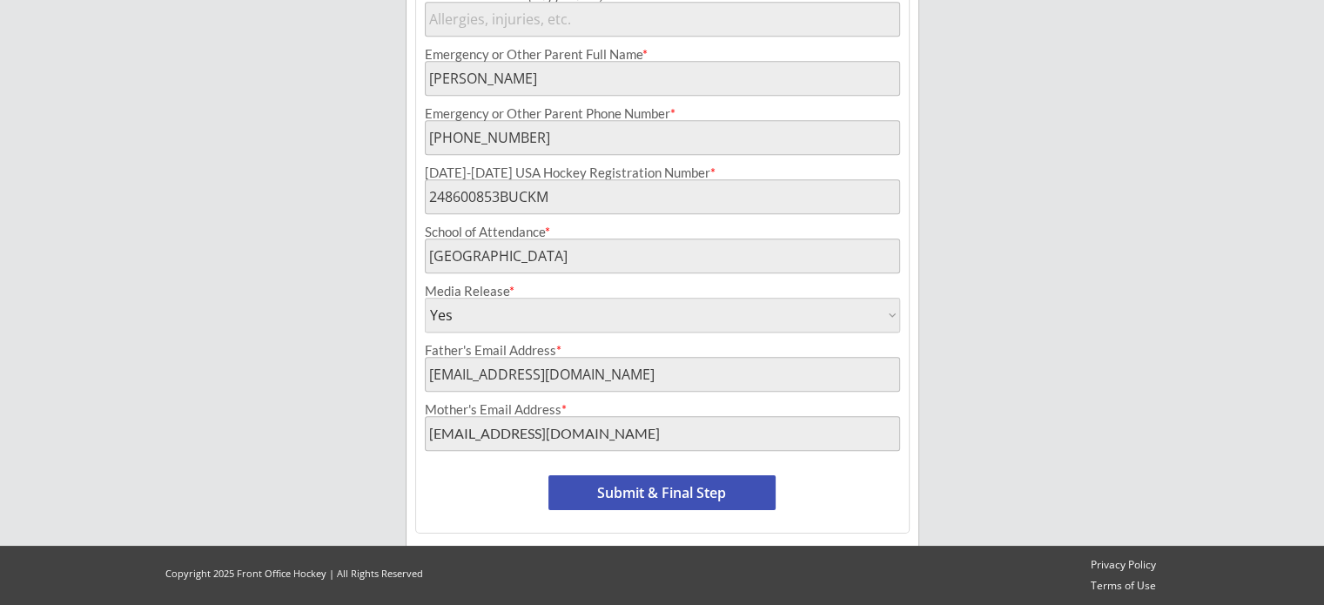
click at [676, 497] on button "Submit & Final Step" at bounding box center [662, 492] width 227 height 35
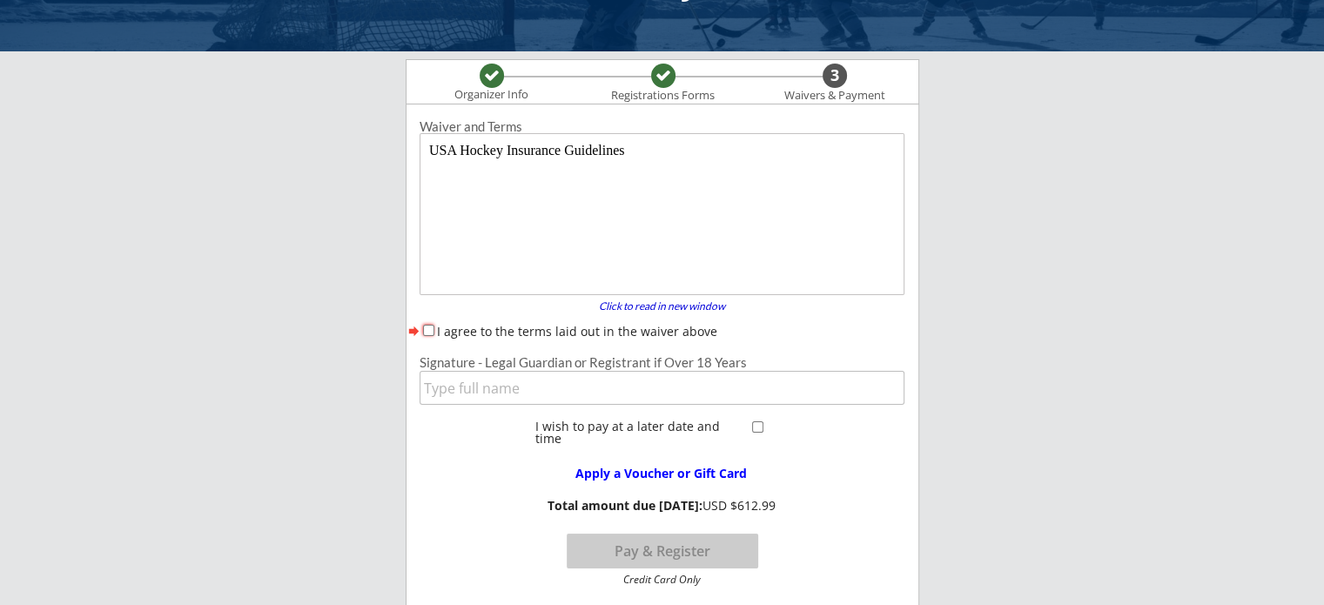
scroll to position [56, 0]
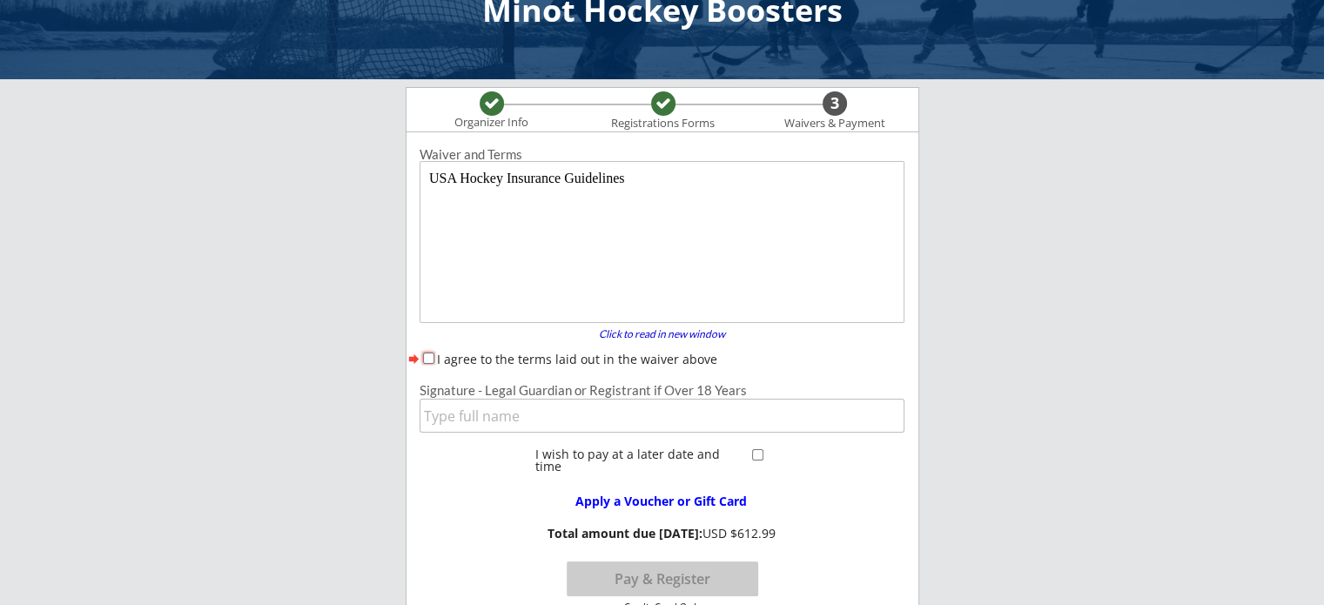
click at [428, 358] on input "I agree to the terms laid out in the waiver above" at bounding box center [428, 358] width 11 height 11
checkbox input "true"
click at [575, 422] on input "input" at bounding box center [662, 416] width 485 height 34
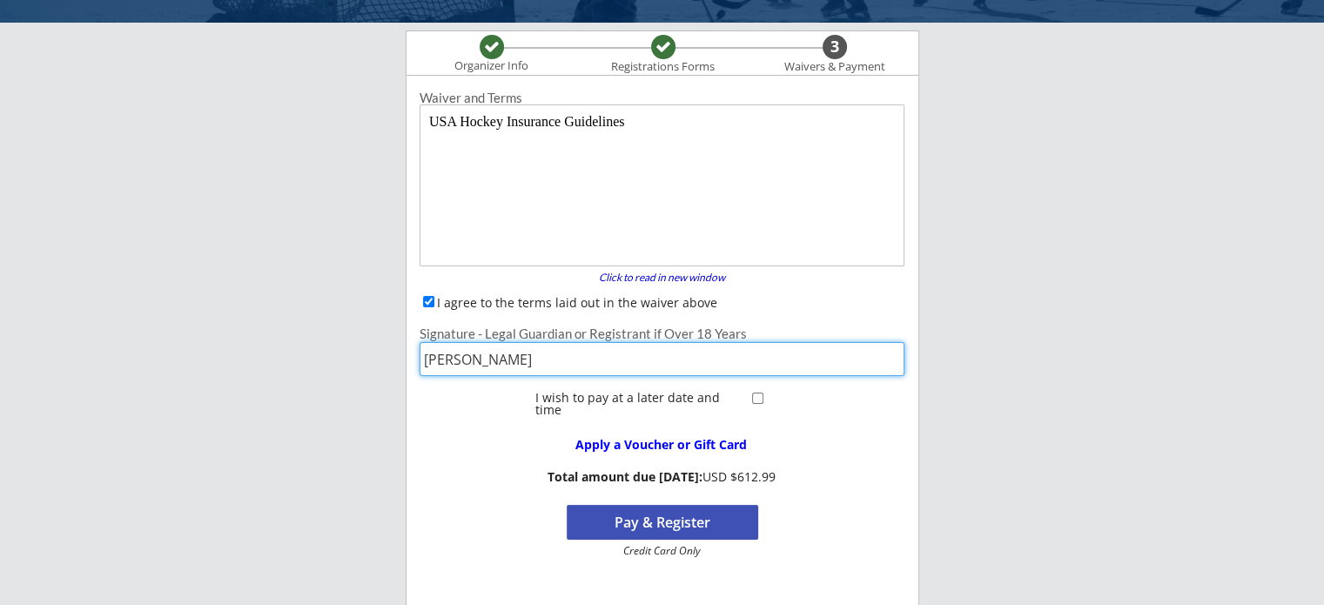
scroll to position [143, 0]
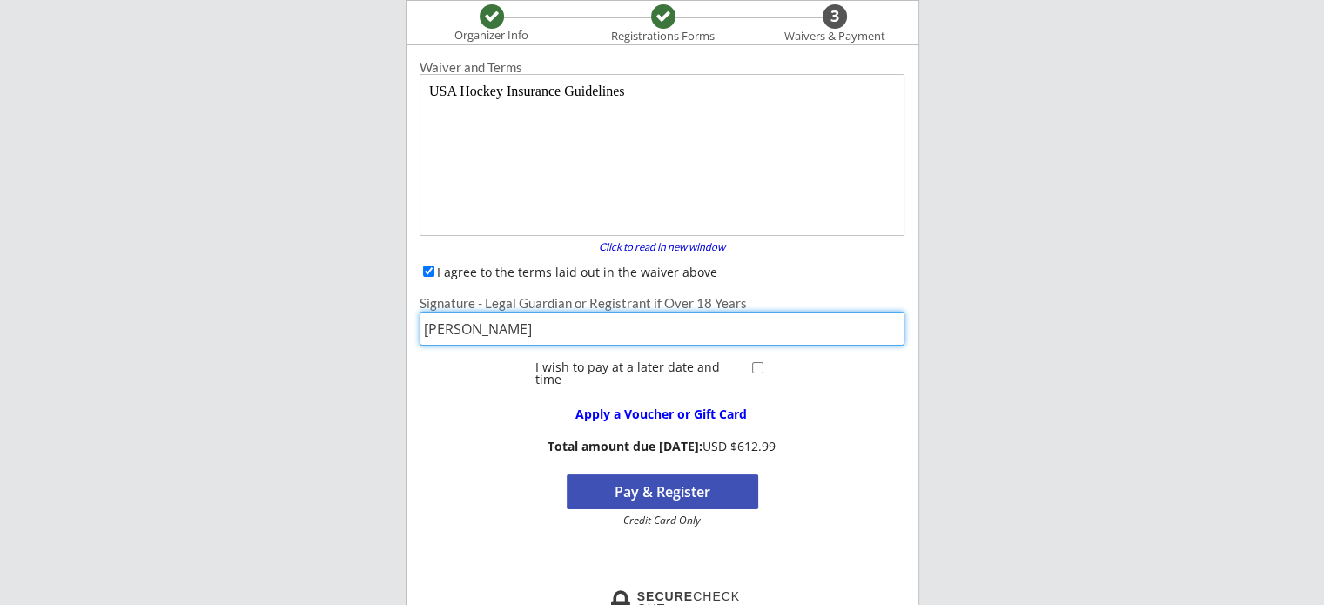
type input "[PERSON_NAME]"
click at [757, 367] on input "checkbox" at bounding box center [757, 367] width 11 height 11
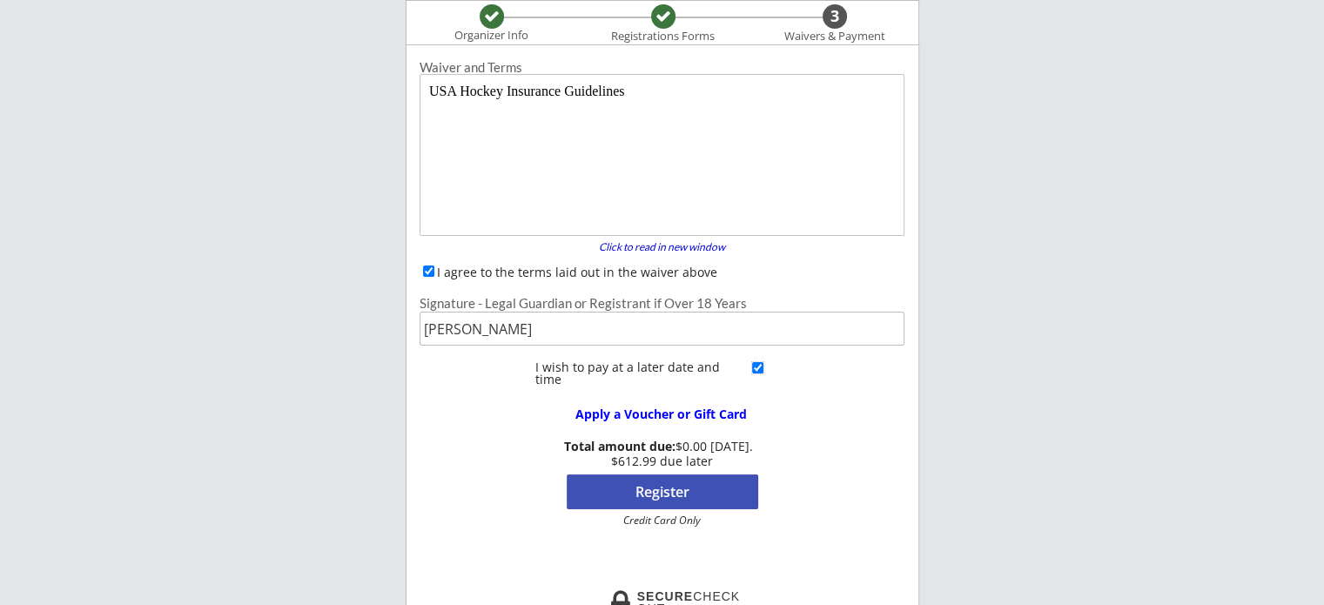
click at [757, 367] on input "checkbox" at bounding box center [757, 367] width 11 height 11
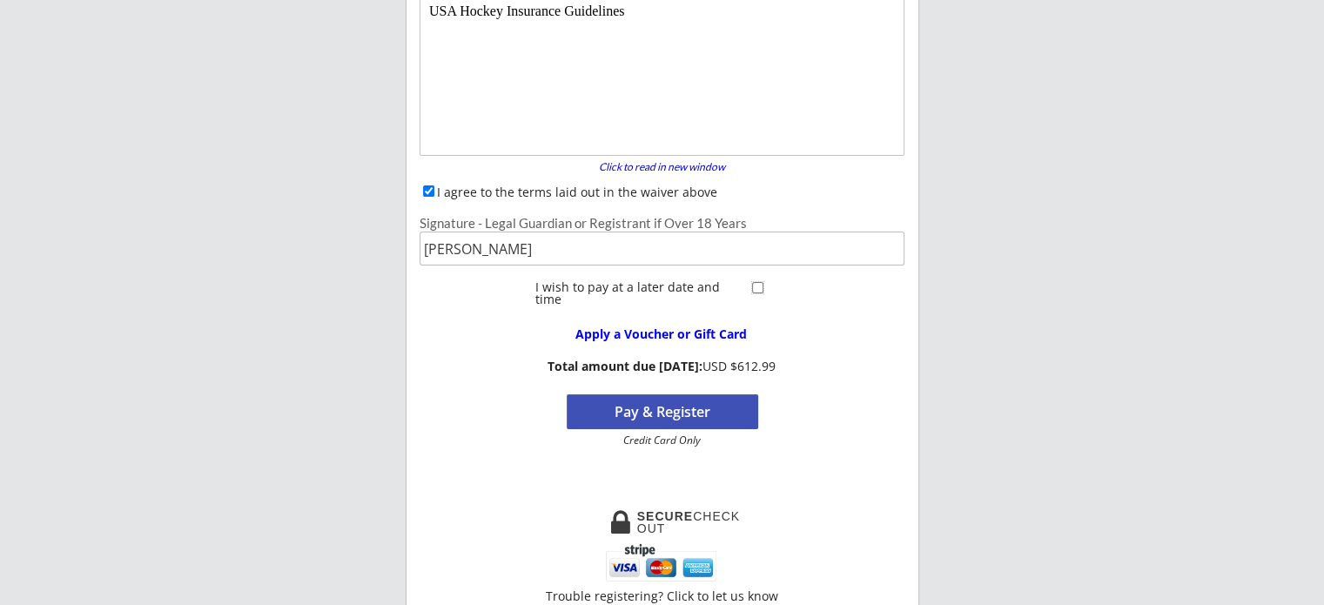
scroll to position [261, 0]
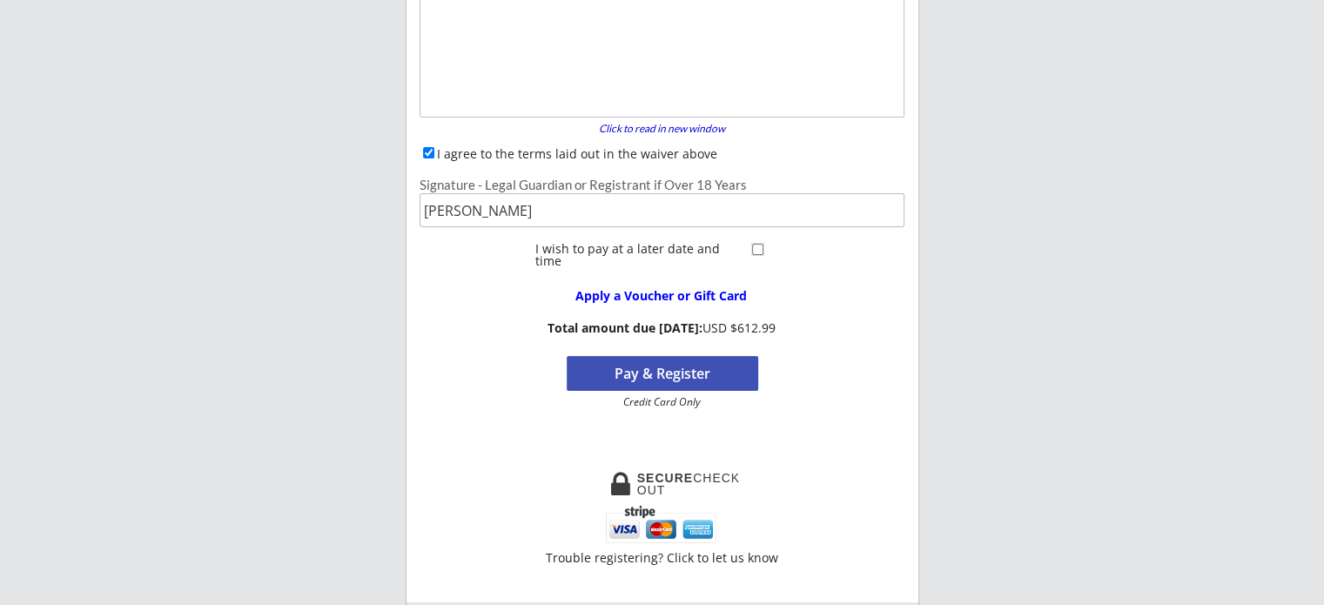
click at [755, 251] on input "checkbox" at bounding box center [757, 249] width 11 height 11
click at [756, 250] on input "checkbox" at bounding box center [757, 249] width 11 height 11
checkbox input "false"
click at [695, 372] on button "Pay & Register" at bounding box center [663, 373] width 192 height 35
